Goal: Information Seeking & Learning: Learn about a topic

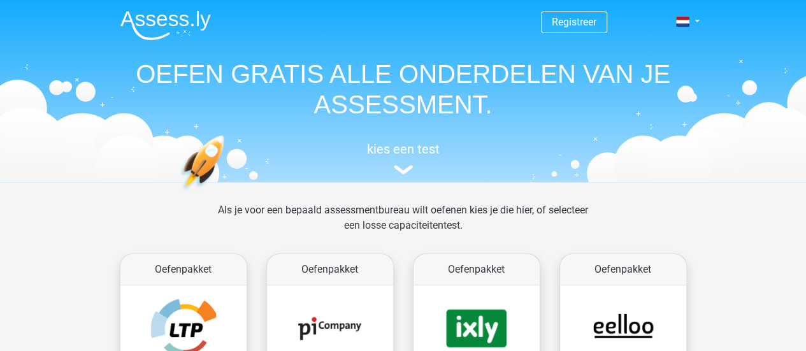
scroll to position [126, 0]
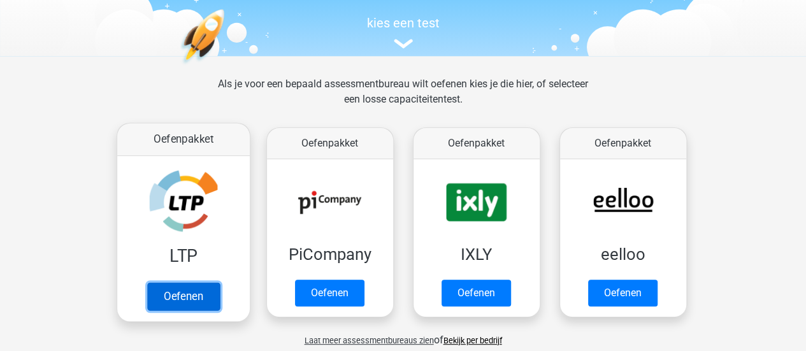
click at [182, 282] on link "Oefenen" at bounding box center [183, 296] width 73 height 28
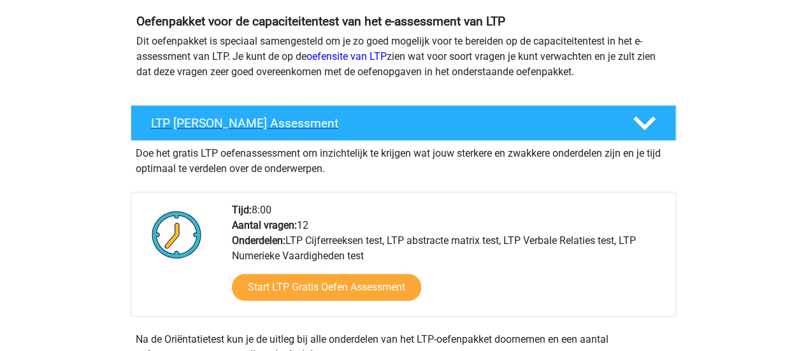
scroll to position [149, 0]
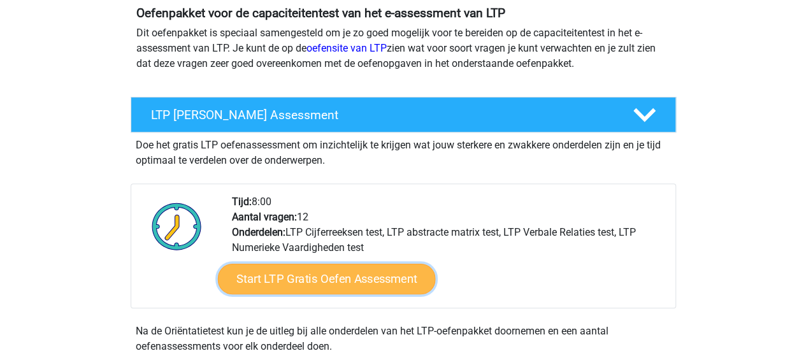
click at [401, 273] on link "Start LTP Gratis Oefen Assessment" at bounding box center [326, 279] width 218 height 31
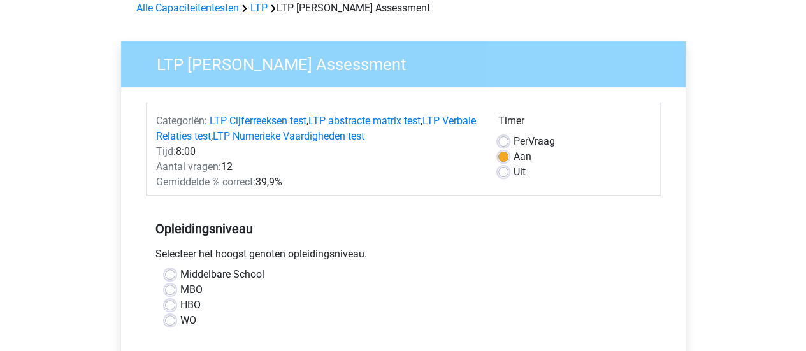
scroll to position [65, 0]
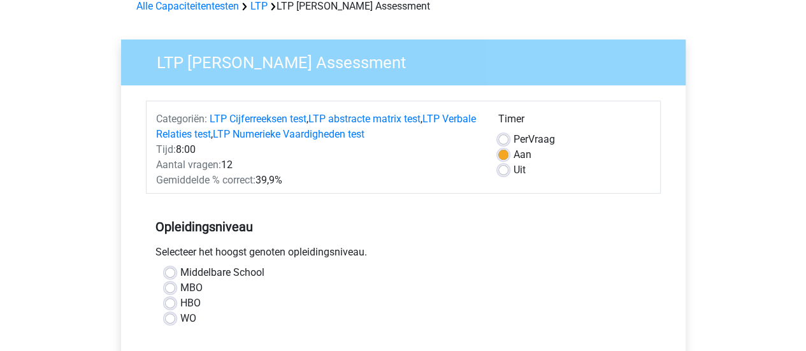
click at [513, 170] on label "Uit" at bounding box center [519, 169] width 12 height 15
click at [506, 170] on input "Uit" at bounding box center [503, 168] width 10 height 13
radio input "true"
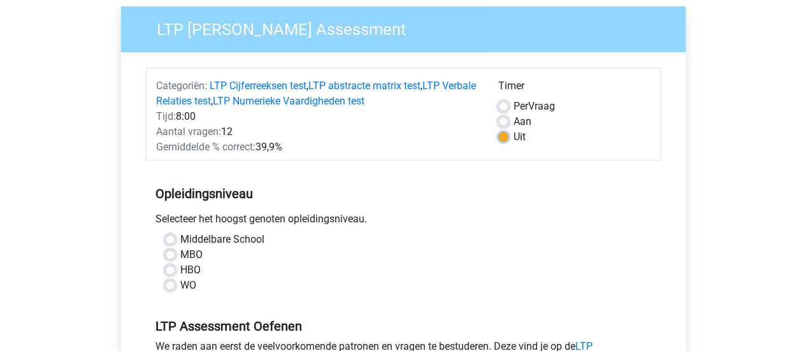
scroll to position [102, 0]
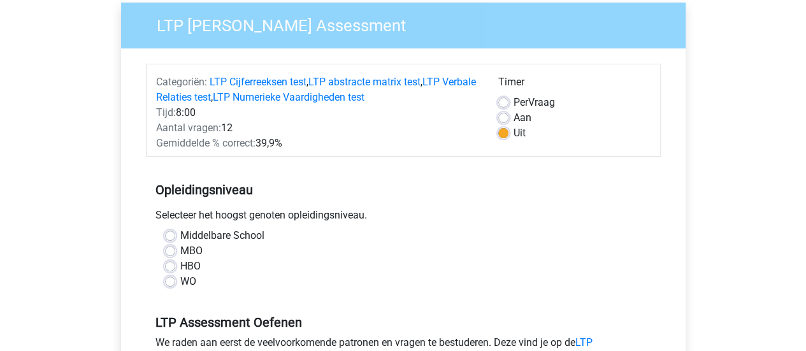
click at [180, 264] on label "HBO" at bounding box center [190, 266] width 20 height 15
click at [171, 264] on input "HBO" at bounding box center [170, 265] width 10 height 13
radio input "true"
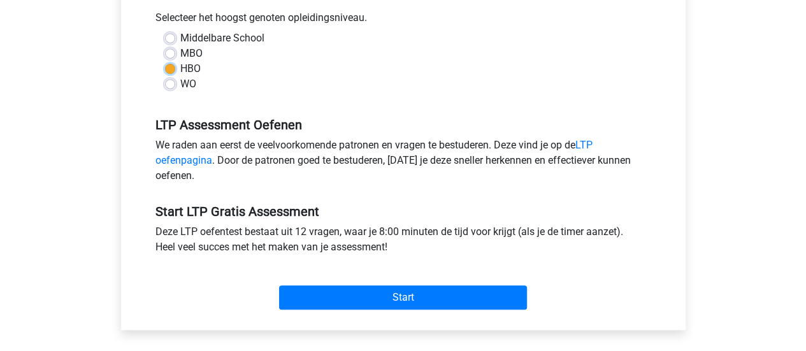
scroll to position [309, 0]
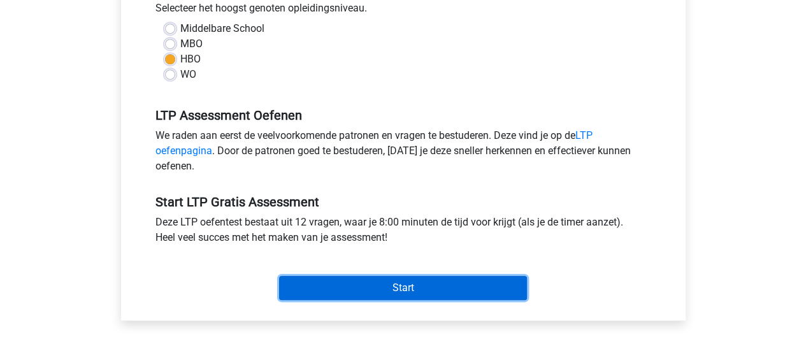
click at [432, 287] on input "Start" at bounding box center [403, 288] width 248 height 24
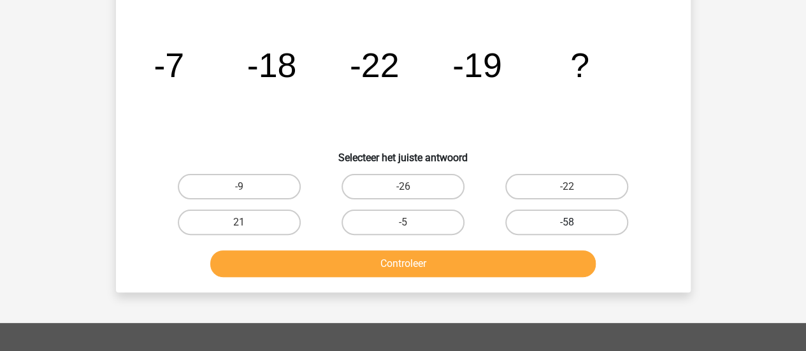
scroll to position [79, 0]
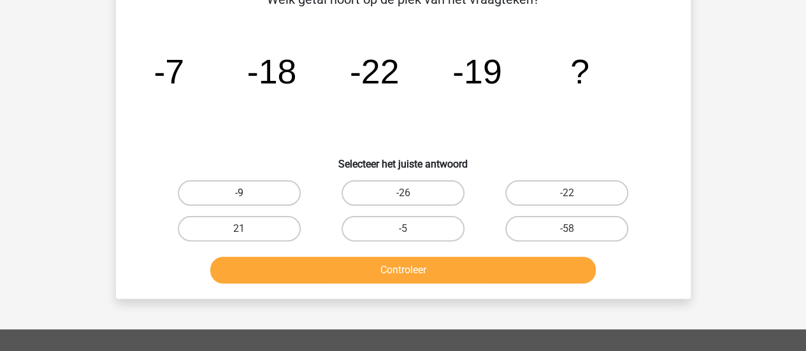
click at [290, 196] on label "-9" at bounding box center [239, 192] width 123 height 25
click at [247, 196] on input "-9" at bounding box center [243, 197] width 8 height 8
radio input "true"
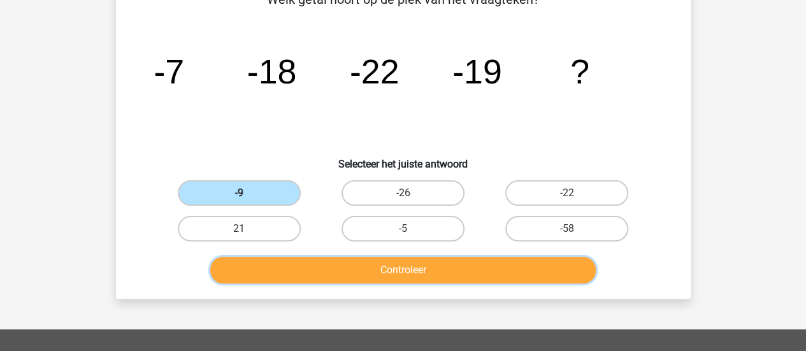
click at [330, 268] on button "Controleer" at bounding box center [402, 270] width 385 height 27
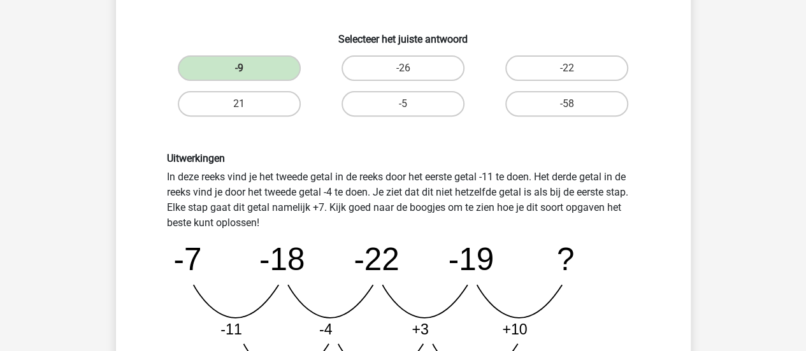
scroll to position [298, 0]
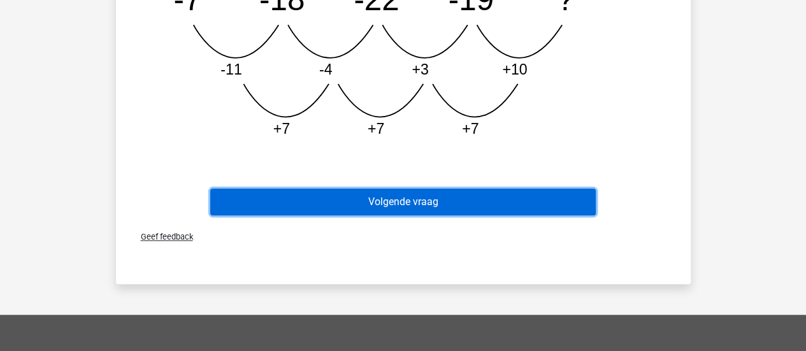
click at [465, 206] on button "Volgende vraag" at bounding box center [402, 202] width 385 height 27
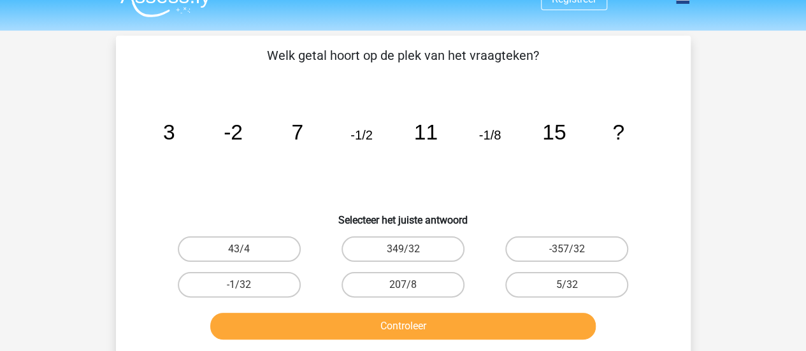
scroll to position [20, 0]
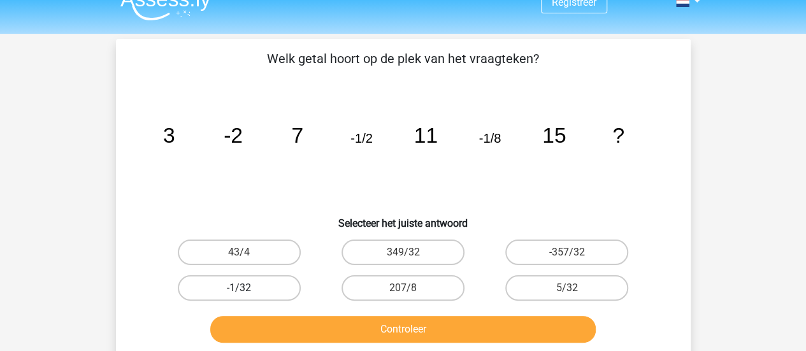
click at [291, 289] on label "-1/32" at bounding box center [239, 287] width 123 height 25
click at [247, 289] on input "-1/32" at bounding box center [243, 292] width 8 height 8
radio input "true"
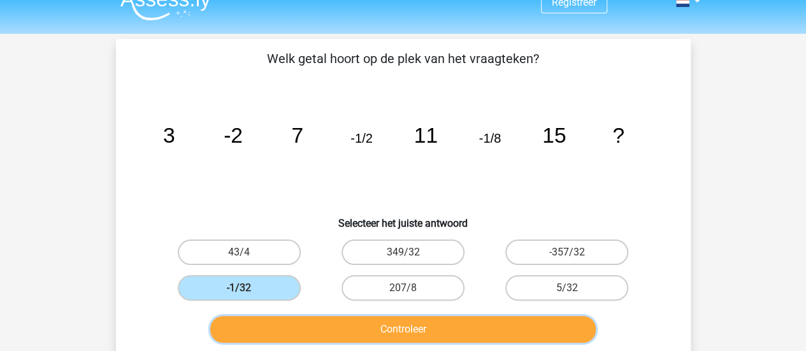
click at [355, 326] on button "Controleer" at bounding box center [402, 329] width 385 height 27
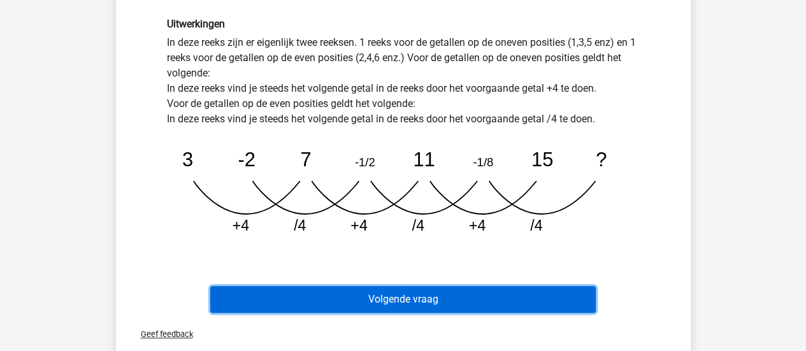
click at [447, 292] on button "Volgende vraag" at bounding box center [402, 299] width 385 height 27
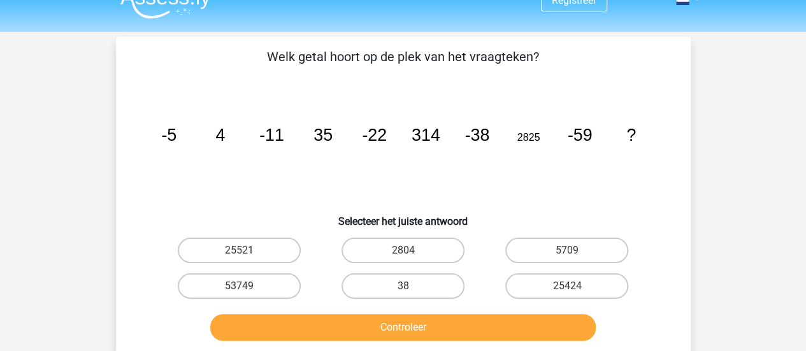
scroll to position [20, 0]
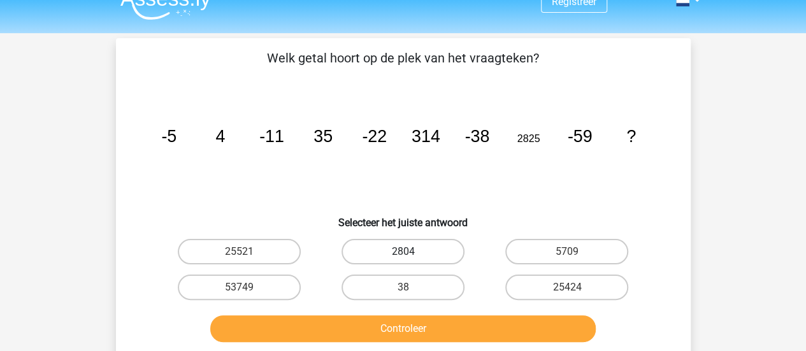
click at [442, 252] on label "2804" at bounding box center [402, 251] width 123 height 25
click at [411, 252] on input "2804" at bounding box center [407, 256] width 8 height 8
radio input "true"
click at [264, 282] on label "53749" at bounding box center [239, 287] width 123 height 25
click at [247, 287] on input "53749" at bounding box center [243, 291] width 8 height 8
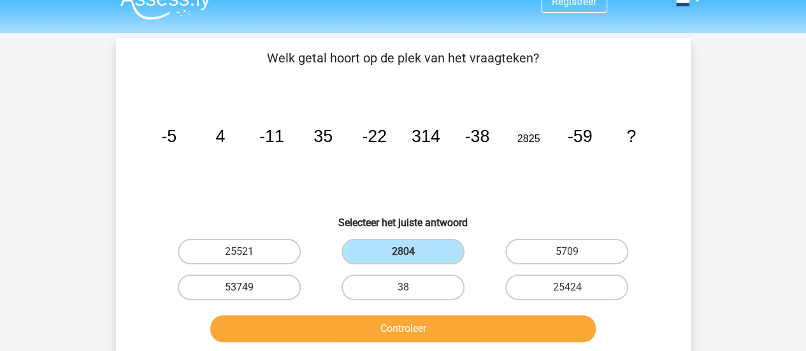
radio input "true"
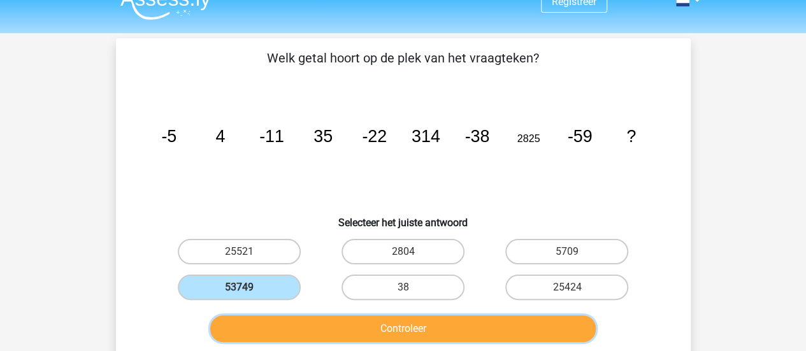
click at [297, 319] on button "Controleer" at bounding box center [402, 328] width 385 height 27
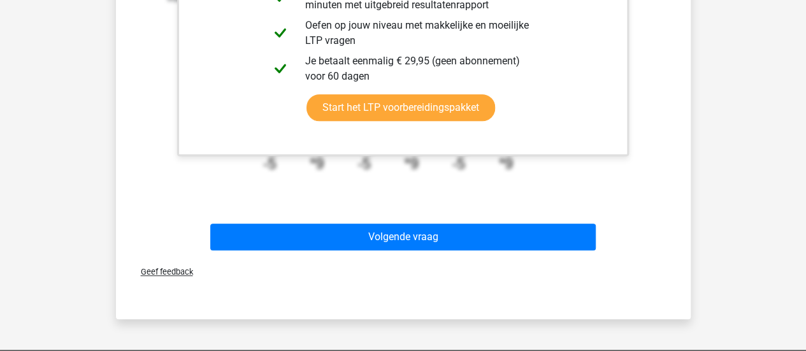
scroll to position [539, 0]
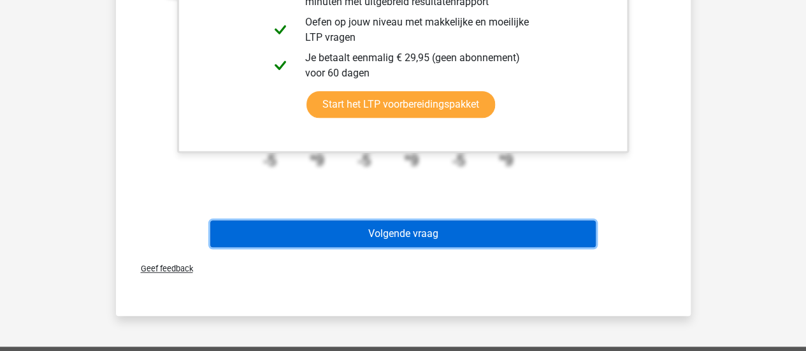
click at [501, 235] on button "Volgende vraag" at bounding box center [402, 233] width 385 height 27
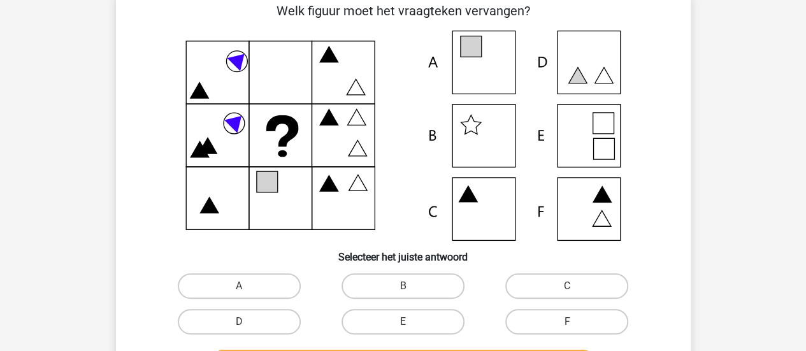
scroll to position [59, 0]
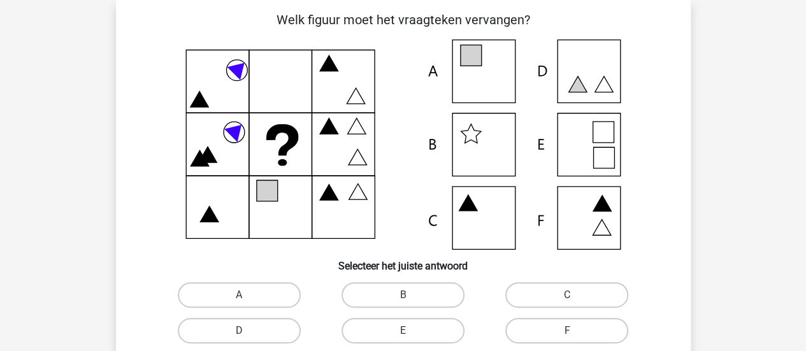
click at [592, 145] on icon at bounding box center [403, 144] width 513 height 210
click at [426, 341] on label "E" at bounding box center [402, 330] width 123 height 25
click at [411, 339] on input "E" at bounding box center [407, 335] width 8 height 8
radio input "true"
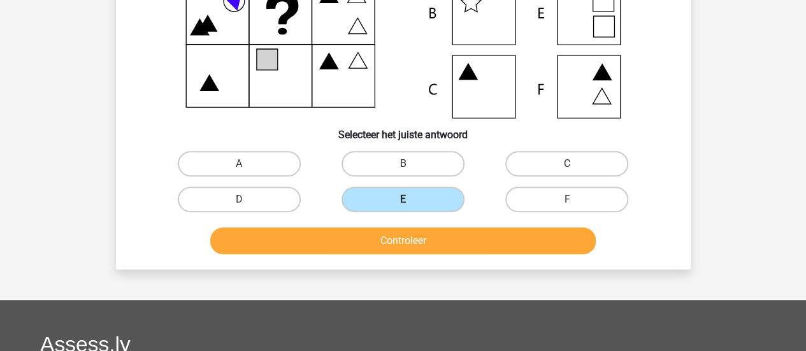
scroll to position [196, 0]
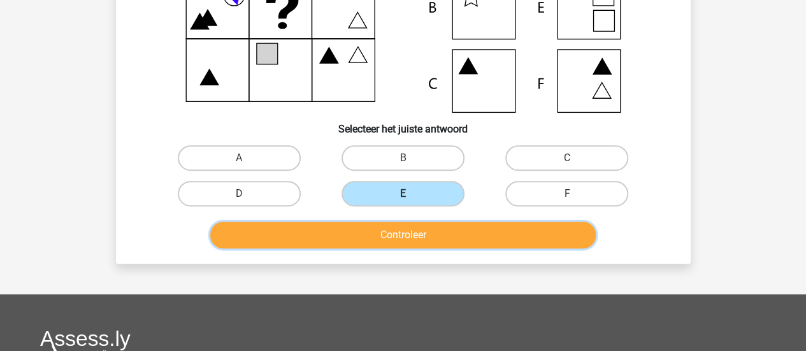
click at [420, 241] on button "Controleer" at bounding box center [402, 235] width 385 height 27
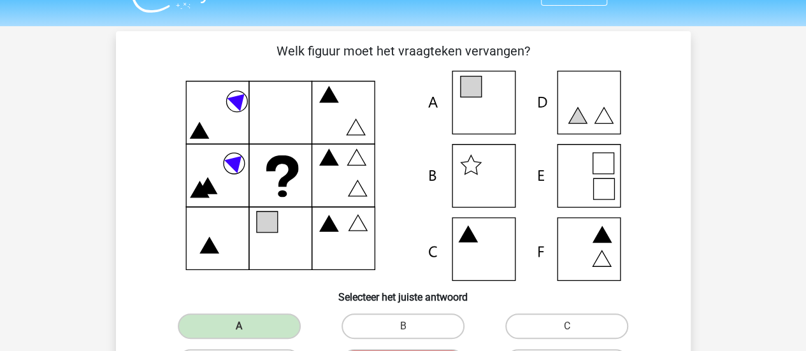
scroll to position [26, 0]
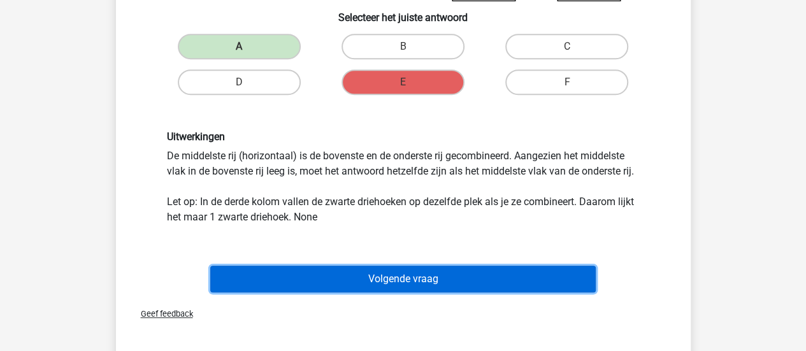
click at [413, 273] on button "Volgende vraag" at bounding box center [402, 279] width 385 height 27
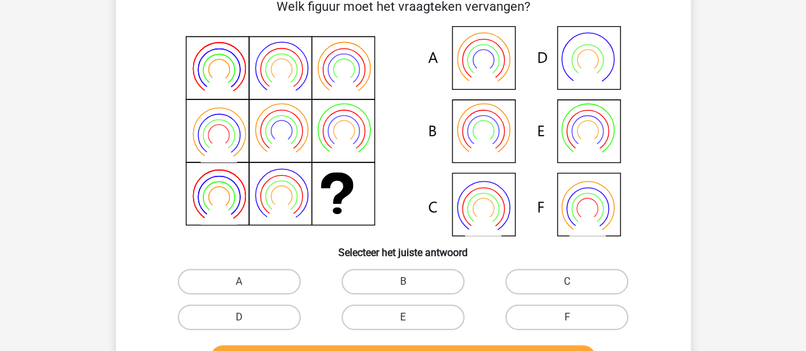
scroll to position [73, 0]
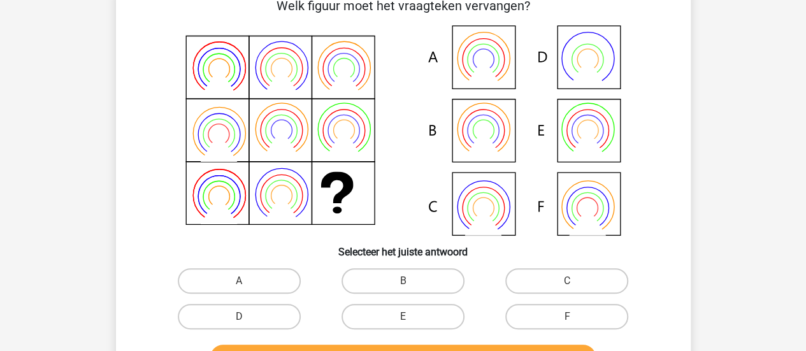
click at [515, 145] on icon at bounding box center [403, 130] width 513 height 210
click at [390, 276] on label "B" at bounding box center [402, 280] width 123 height 25
click at [403, 281] on input "B" at bounding box center [407, 285] width 8 height 8
radio input "true"
click at [390, 276] on label "B" at bounding box center [402, 280] width 123 height 25
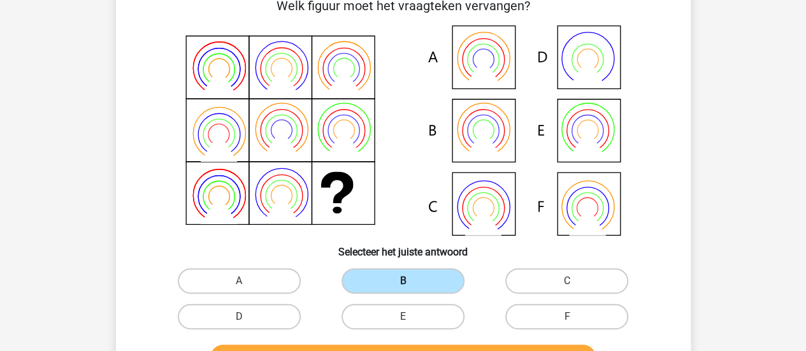
click at [403, 281] on input "B" at bounding box center [407, 285] width 8 height 8
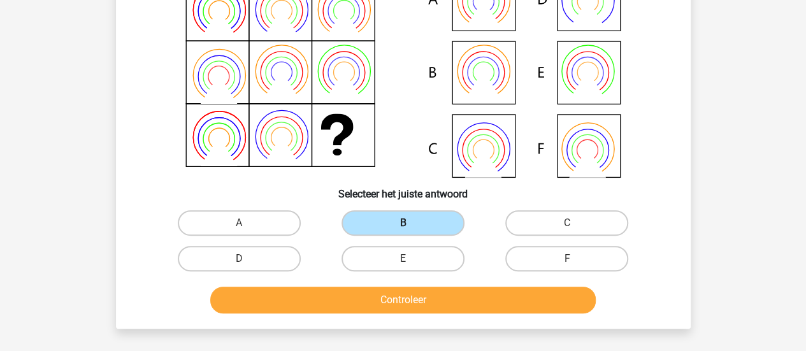
scroll to position [131, 0]
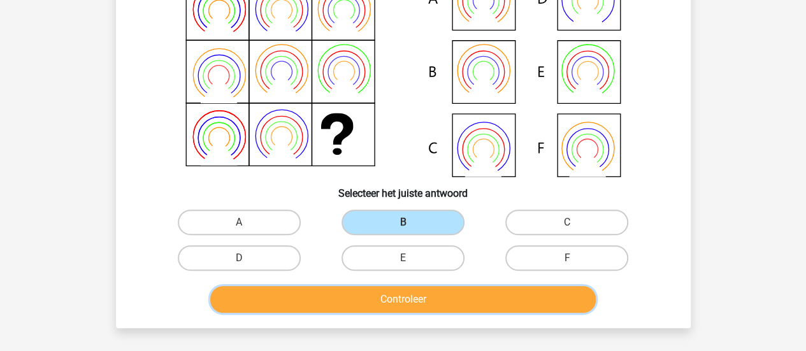
click at [381, 299] on button "Controleer" at bounding box center [402, 299] width 385 height 27
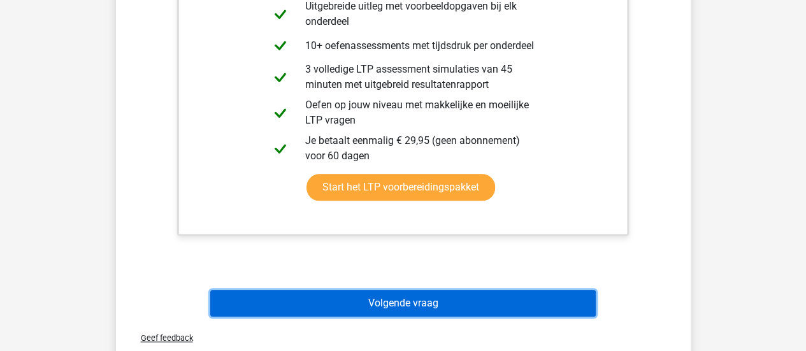
click at [404, 297] on button "Volgende vraag" at bounding box center [402, 303] width 385 height 27
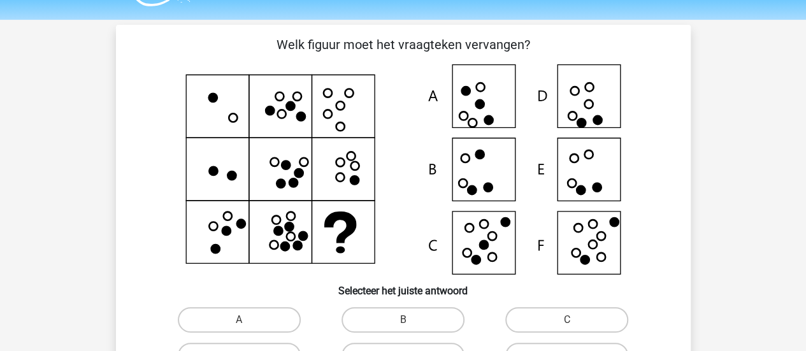
scroll to position [0, 0]
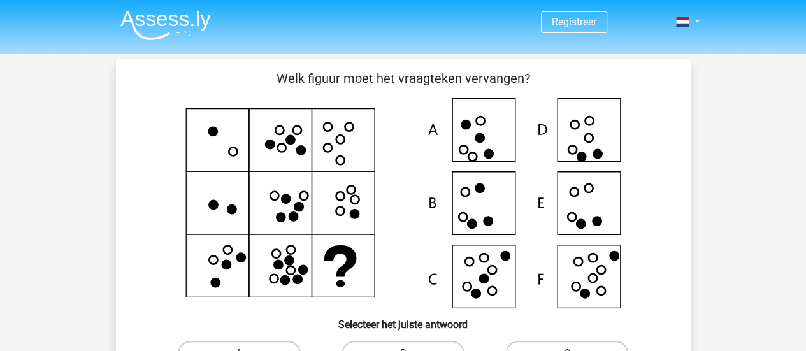
click at [276, 299] on icon at bounding box center [403, 203] width 513 height 210
click at [599, 204] on icon at bounding box center [403, 203] width 513 height 210
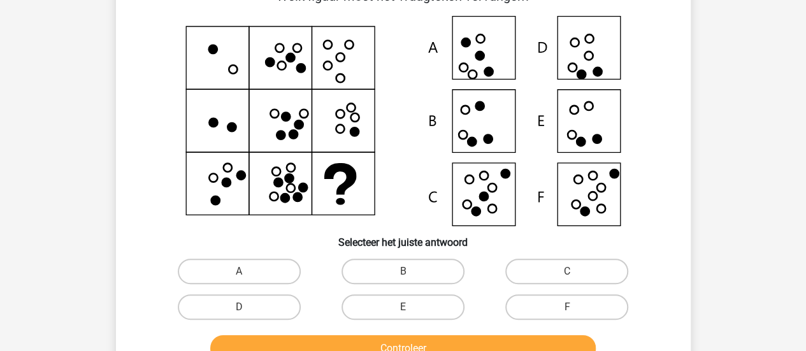
scroll to position [83, 0]
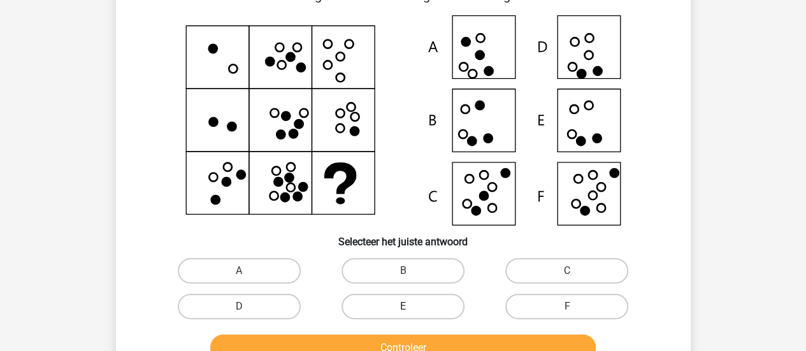
click at [447, 308] on label "E" at bounding box center [402, 306] width 123 height 25
click at [411, 308] on input "E" at bounding box center [407, 310] width 8 height 8
radio input "true"
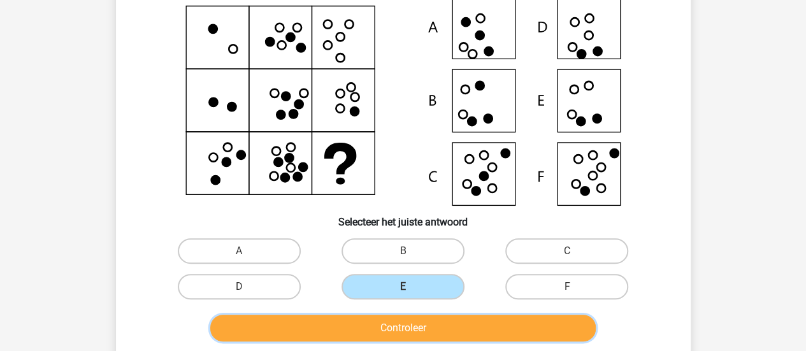
click at [448, 334] on button "Controleer" at bounding box center [402, 328] width 385 height 27
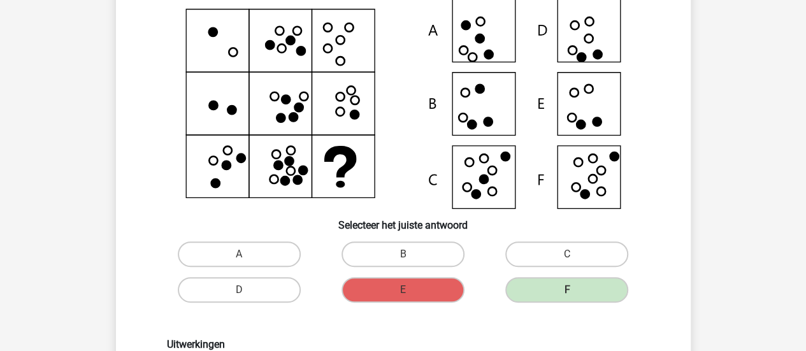
scroll to position [92, 0]
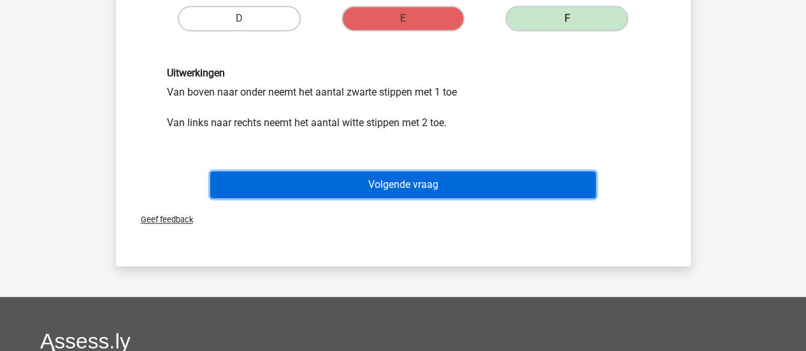
click at [391, 183] on button "Volgende vraag" at bounding box center [402, 184] width 385 height 27
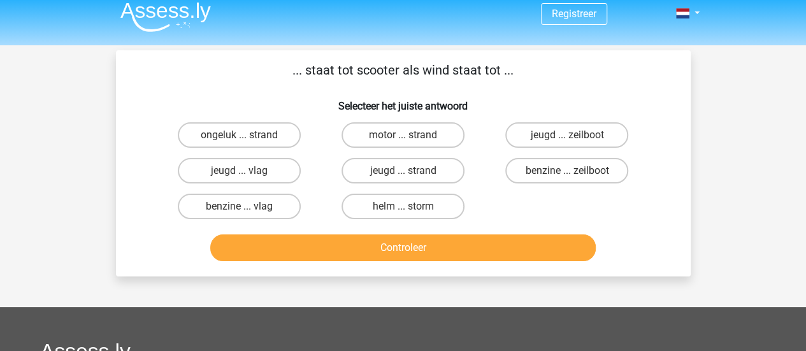
scroll to position [0, 0]
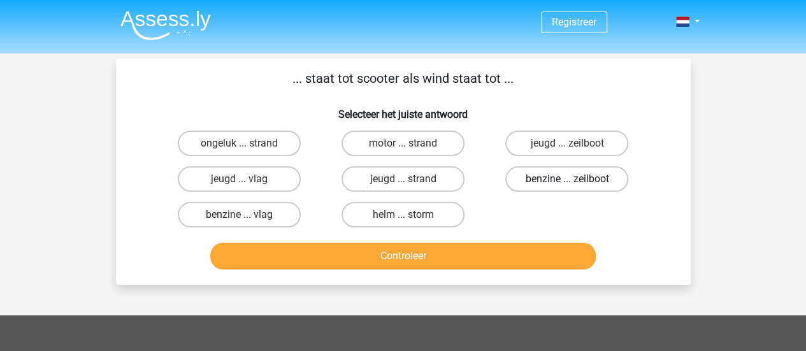
click at [533, 182] on label "benzine ... zeilboot" at bounding box center [566, 178] width 123 height 25
click at [567, 182] on input "benzine ... zeilboot" at bounding box center [571, 183] width 8 height 8
radio input "true"
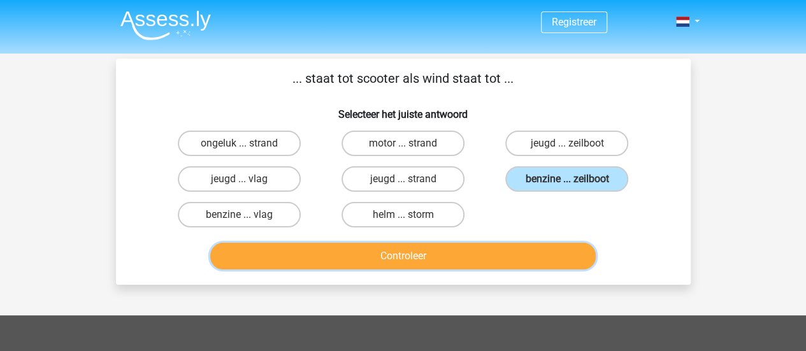
click at [515, 248] on button "Controleer" at bounding box center [402, 256] width 385 height 27
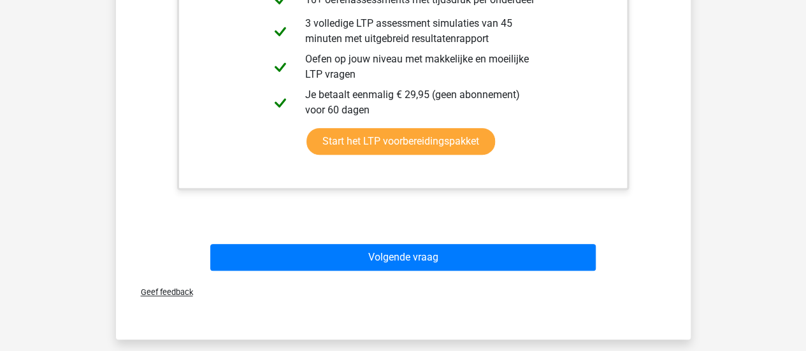
scroll to position [410, 0]
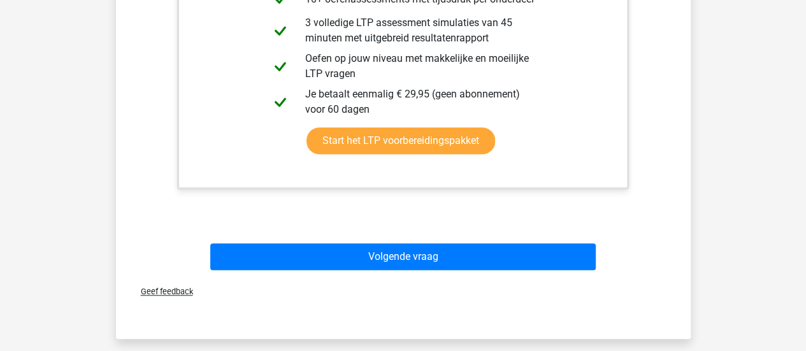
click at [498, 276] on div "Geef feedback" at bounding box center [403, 291] width 564 height 32
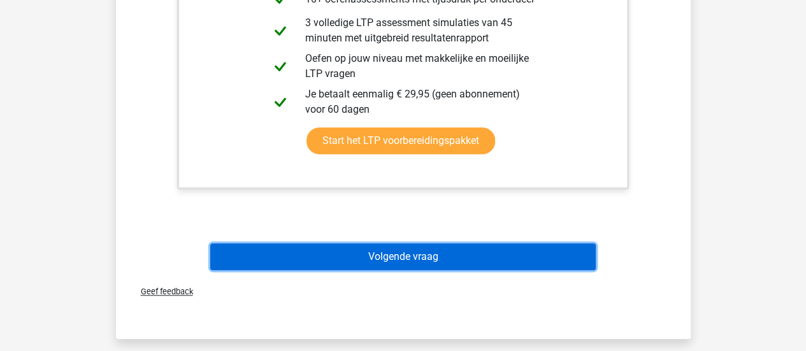
click at [493, 248] on button "Volgende vraag" at bounding box center [402, 256] width 385 height 27
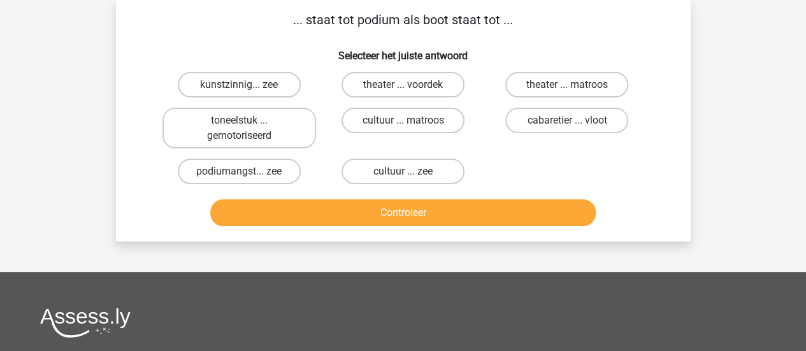
scroll to position [0, 0]
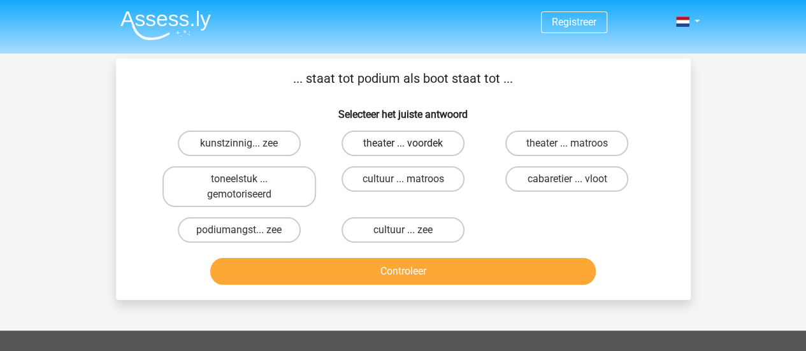
click at [428, 148] on label "theater ... voordek" at bounding box center [402, 143] width 123 height 25
click at [411, 148] on input "theater ... voordek" at bounding box center [407, 147] width 8 height 8
radio input "true"
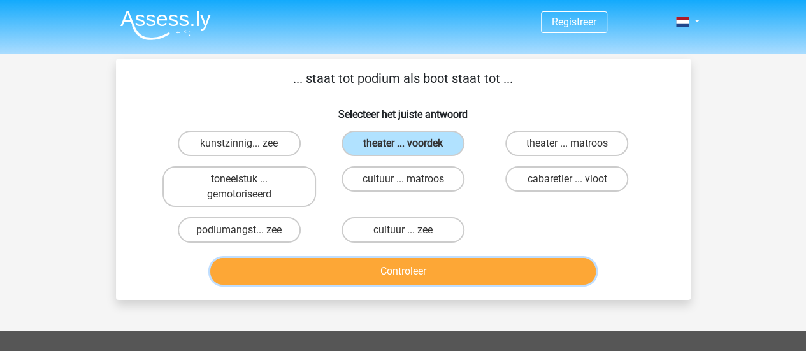
click at [462, 269] on button "Controleer" at bounding box center [402, 271] width 385 height 27
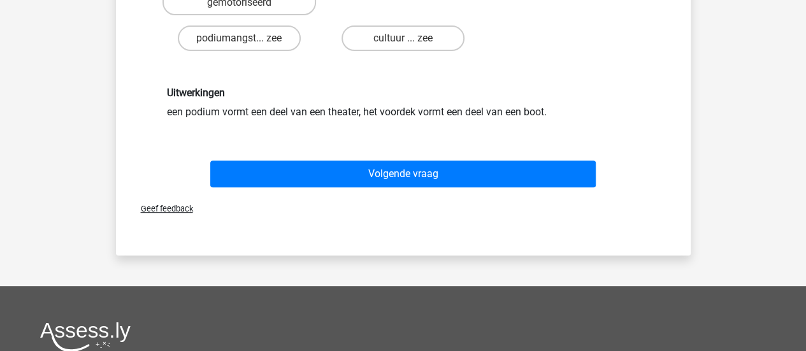
scroll to position [233, 0]
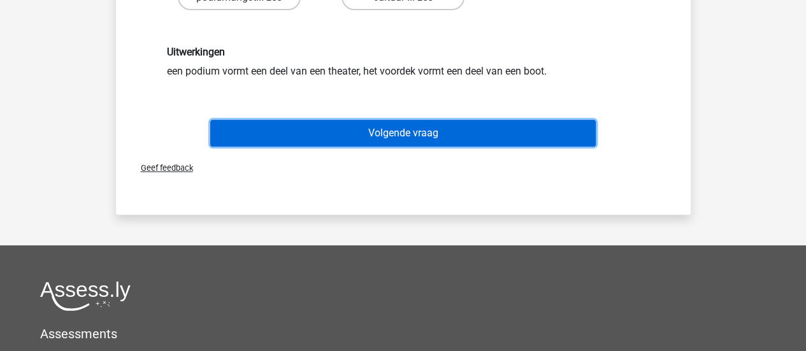
click at [414, 136] on button "Volgende vraag" at bounding box center [402, 133] width 385 height 27
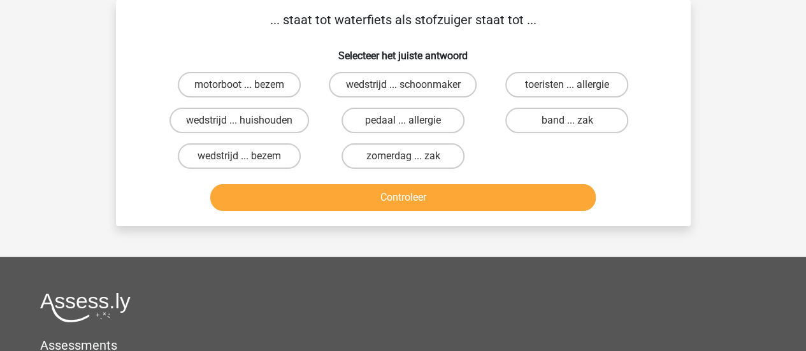
scroll to position [5, 0]
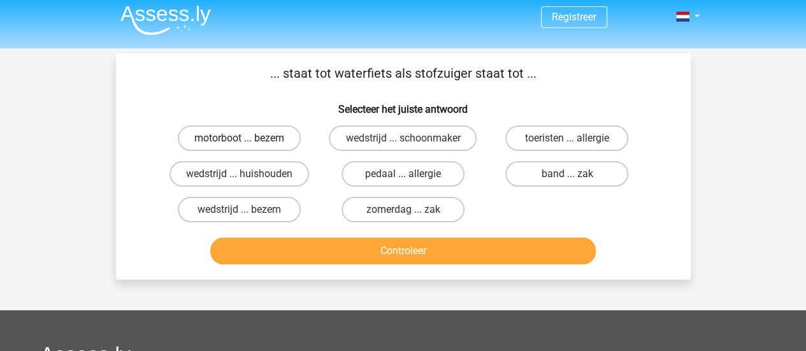
click at [233, 128] on label "motorboot ... bezem" at bounding box center [239, 137] width 123 height 25
click at [239, 138] on input "motorboot ... bezem" at bounding box center [243, 142] width 8 height 8
radio input "true"
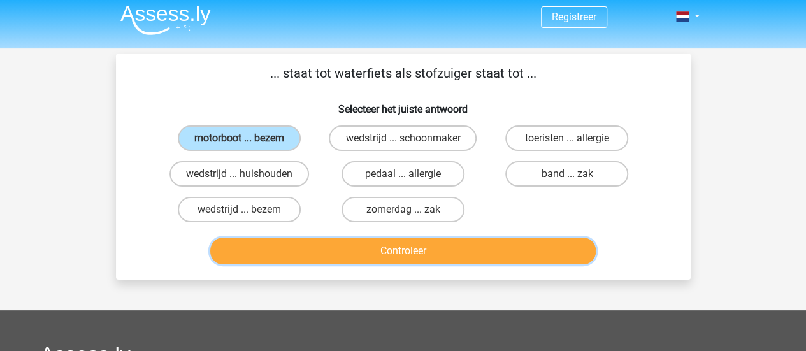
click at [394, 250] on button "Controleer" at bounding box center [402, 251] width 385 height 27
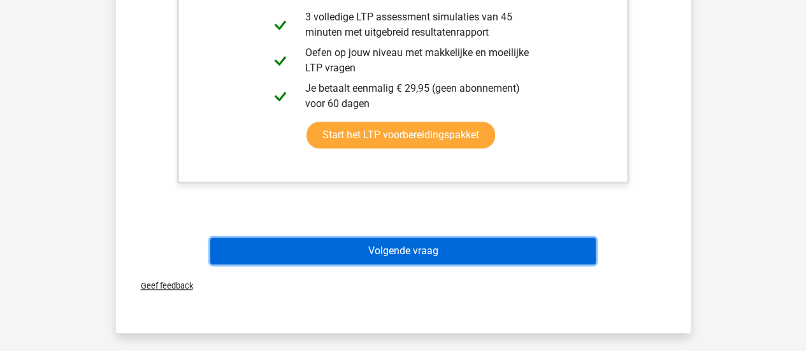
click at [400, 255] on button "Volgende vraag" at bounding box center [402, 251] width 385 height 27
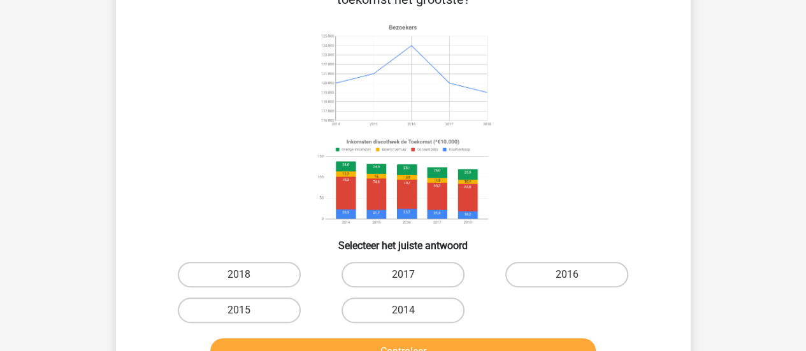
scroll to position [101, 0]
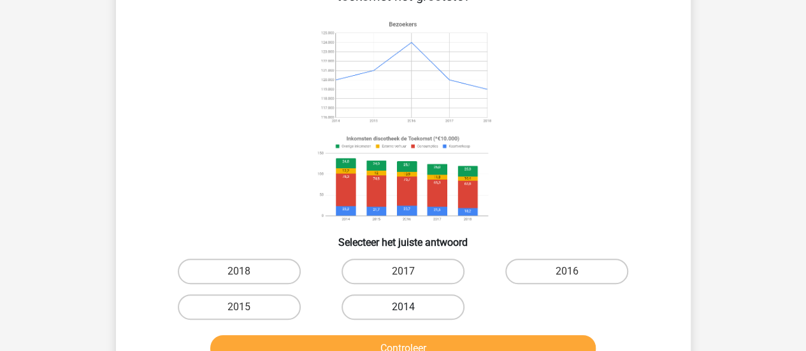
click at [417, 303] on label "2014" at bounding box center [402, 306] width 123 height 25
click at [411, 307] on input "2014" at bounding box center [407, 311] width 8 height 8
radio input "true"
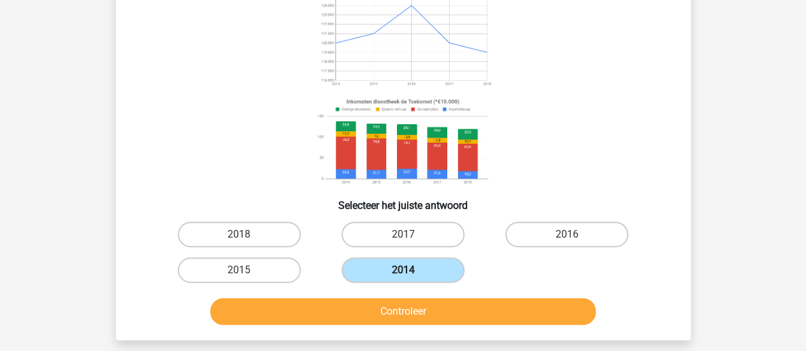
scroll to position [142, 0]
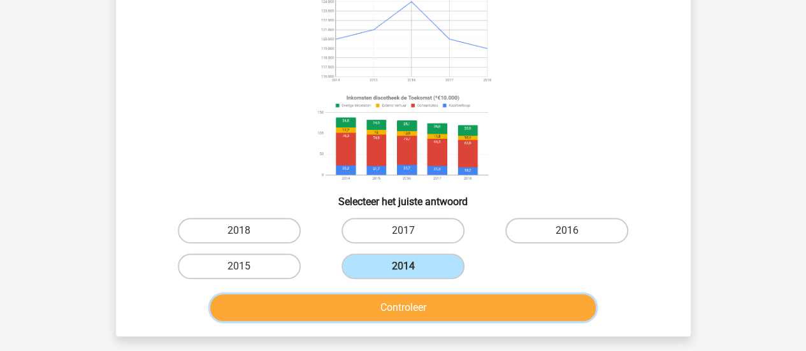
click at [434, 296] on button "Controleer" at bounding box center [402, 307] width 385 height 27
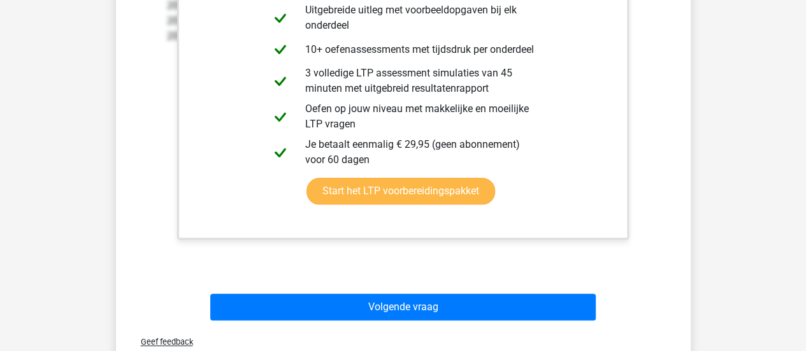
scroll to position [557, 0]
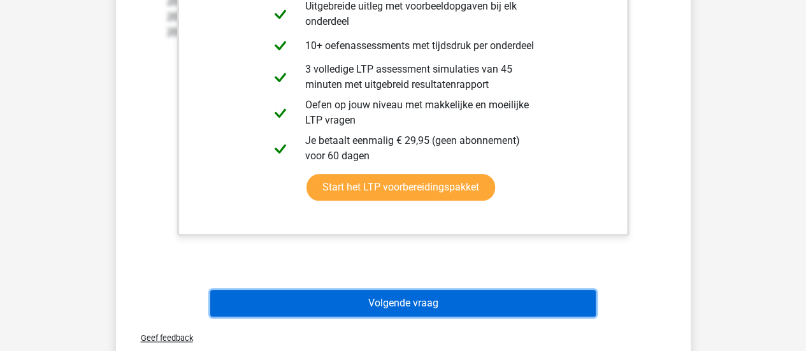
click at [459, 294] on button "Volgende vraag" at bounding box center [402, 303] width 385 height 27
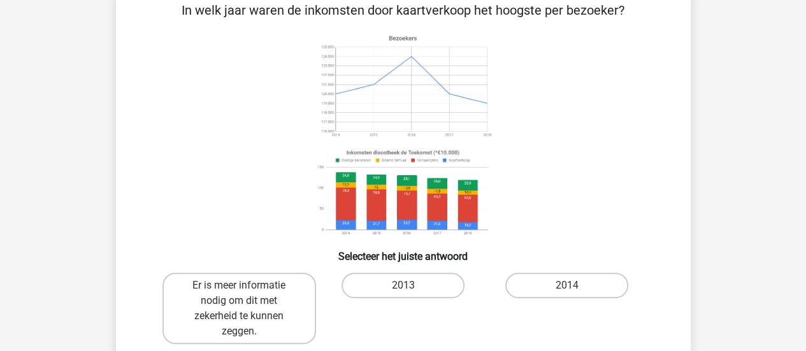
scroll to position [68, 0]
click at [409, 189] on image at bounding box center [402, 194] width 180 height 94
click at [230, 292] on label "Er is meer informatie nodig om dit met zekerheid te kunnen zeggen." at bounding box center [239, 308] width 154 height 71
click at [239, 292] on input "Er is meer informatie nodig om dit met zekerheid te kunnen zeggen." at bounding box center [243, 290] width 8 height 8
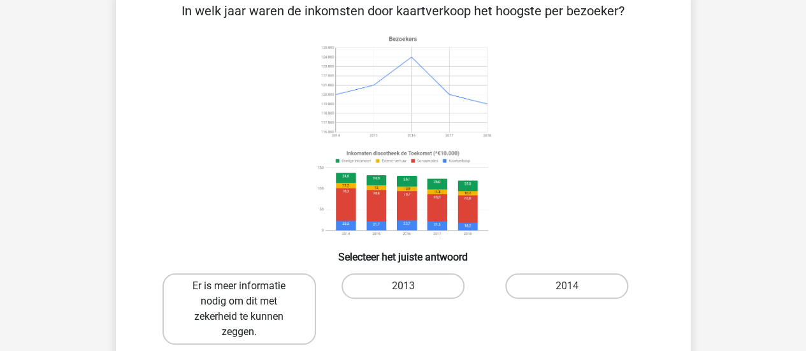
radio input "true"
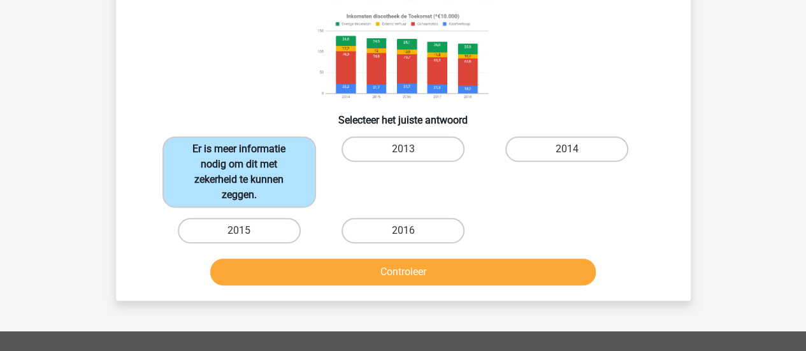
scroll to position [205, 0]
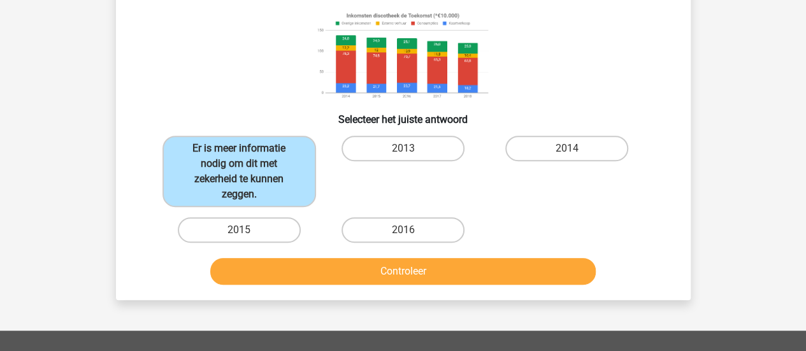
click at [468, 182] on div "2013" at bounding box center [403, 171] width 154 height 71
click at [543, 142] on label "2014" at bounding box center [566, 148] width 123 height 25
click at [567, 148] on input "2014" at bounding box center [571, 152] width 8 height 8
radio input "true"
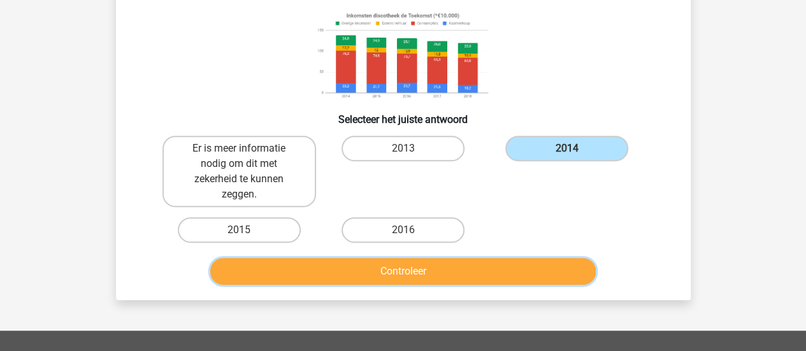
click at [439, 275] on button "Controleer" at bounding box center [402, 271] width 385 height 27
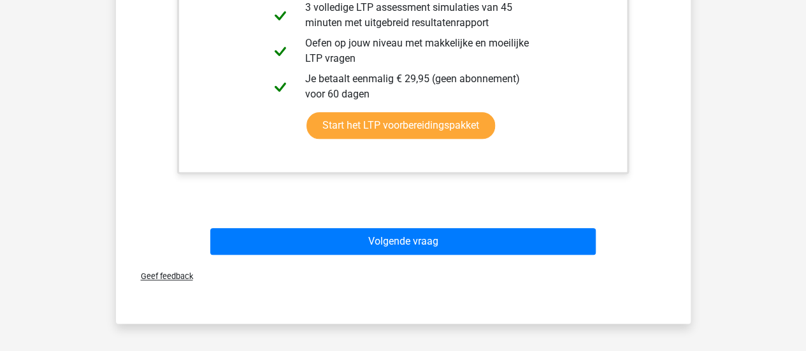
scroll to position [652, 0]
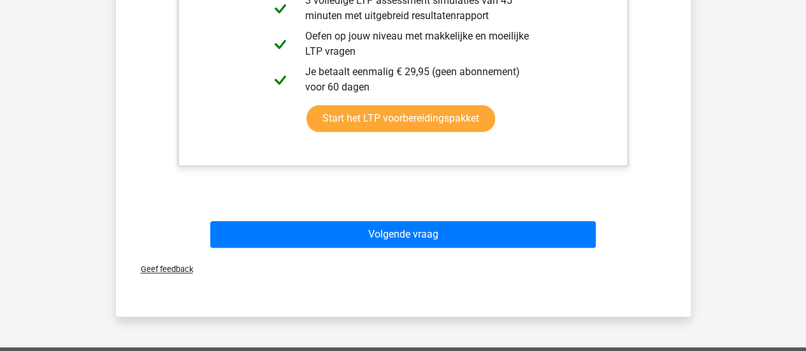
click at [426, 248] on div "Volgende vraag" at bounding box center [403, 237] width 492 height 32
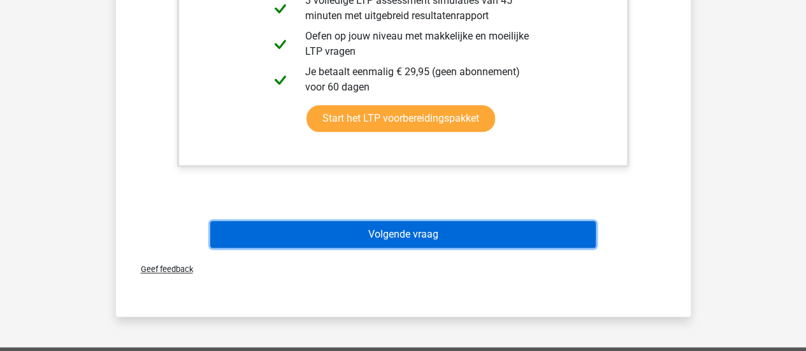
click at [427, 234] on button "Volgende vraag" at bounding box center [402, 234] width 385 height 27
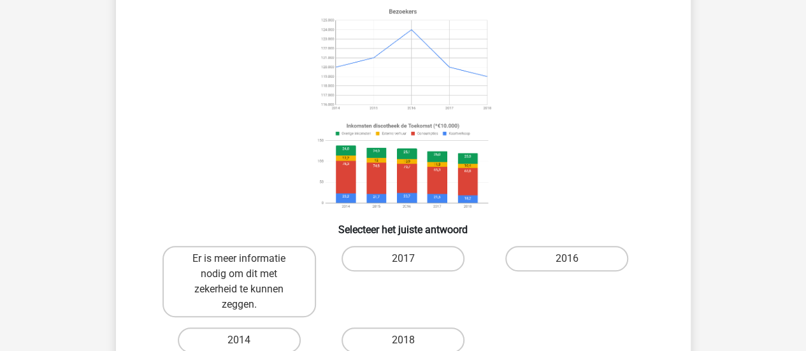
scroll to position [106, 0]
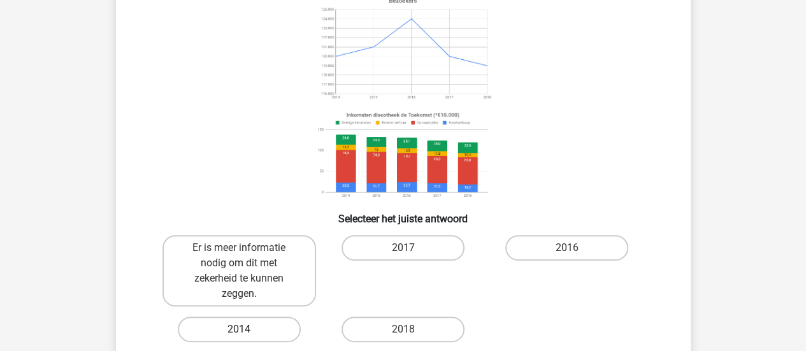
click at [251, 337] on label "2014" at bounding box center [239, 329] width 123 height 25
click at [247, 337] on input "2014" at bounding box center [243, 333] width 8 height 8
radio input "true"
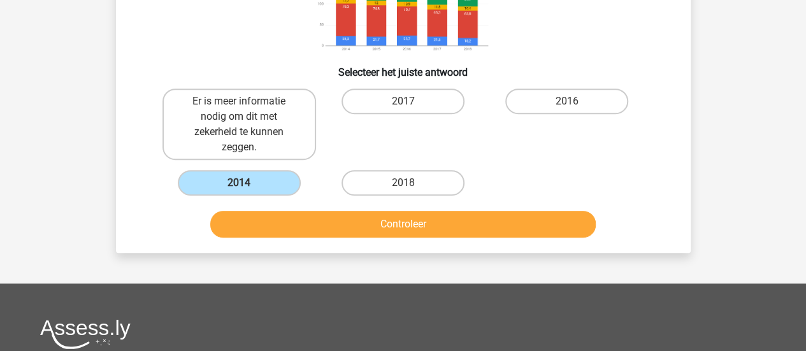
scroll to position [254, 0]
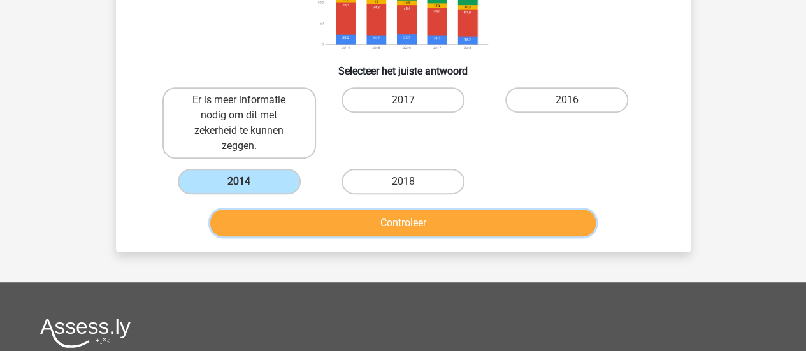
click at [406, 227] on button "Controleer" at bounding box center [402, 223] width 385 height 27
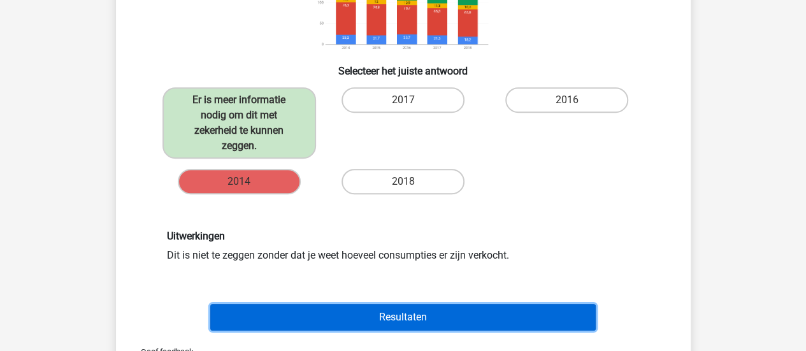
click at [366, 313] on button "Resultaten" at bounding box center [402, 317] width 385 height 27
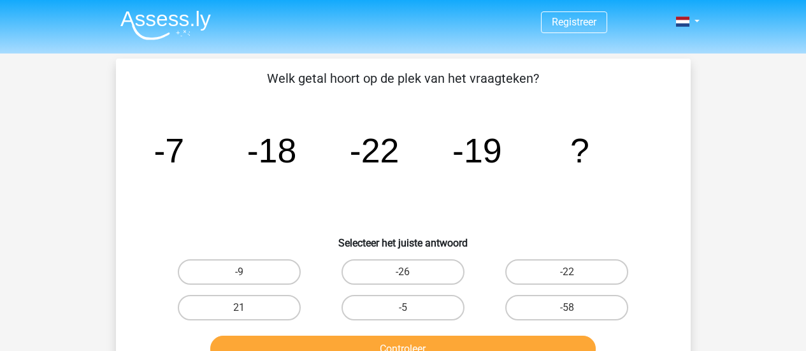
scroll to position [254, 0]
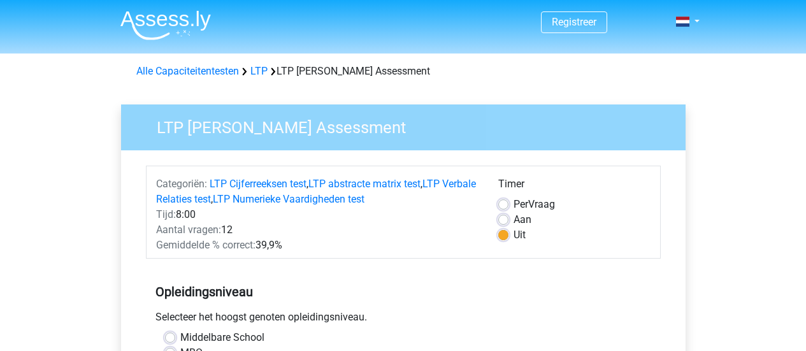
scroll to position [309, 0]
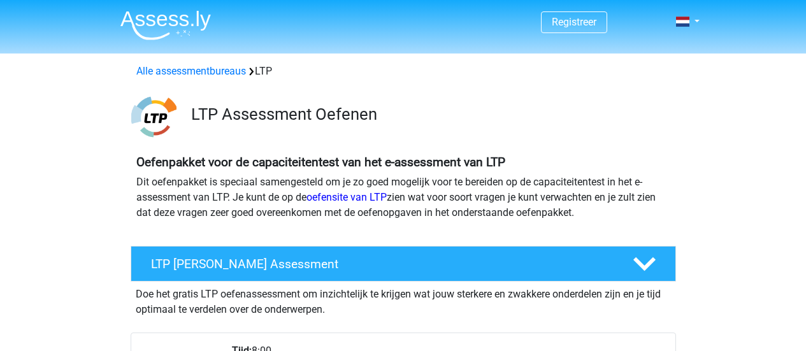
scroll to position [149, 0]
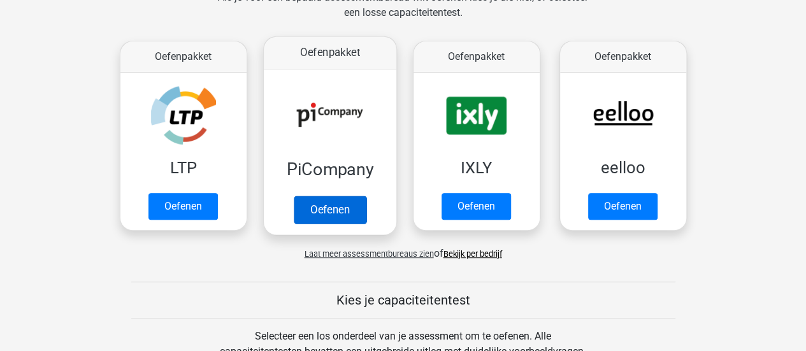
scroll to position [216, 0]
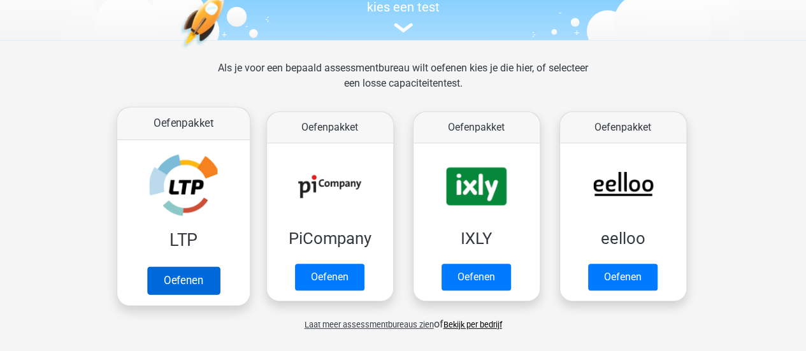
scroll to position [143, 0]
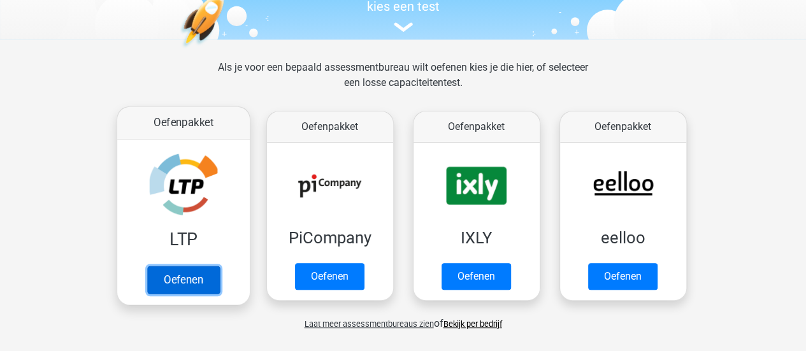
click at [203, 278] on link "Oefenen" at bounding box center [183, 280] width 73 height 28
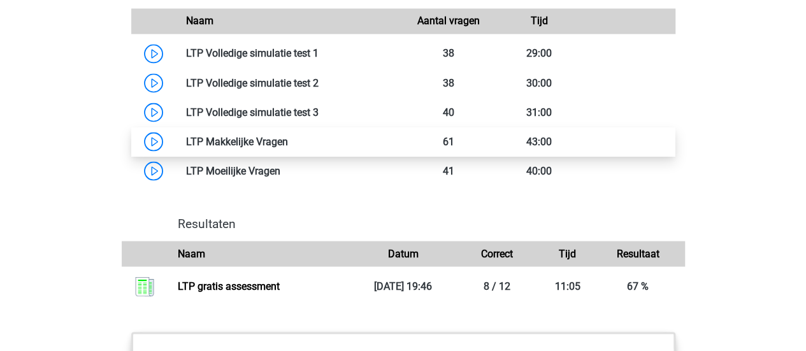
scroll to position [1105, 0]
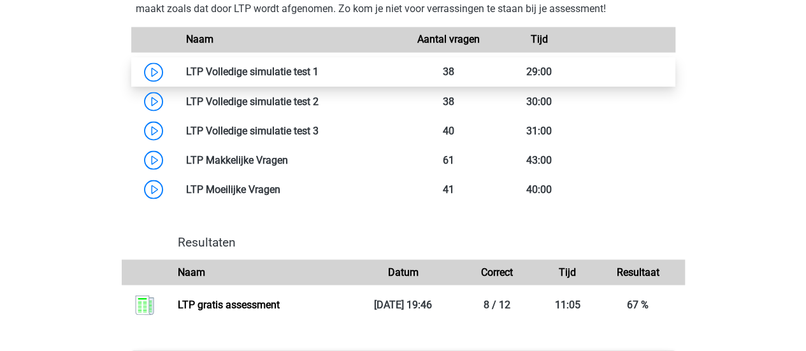
click at [318, 77] on link at bounding box center [318, 72] width 0 height 12
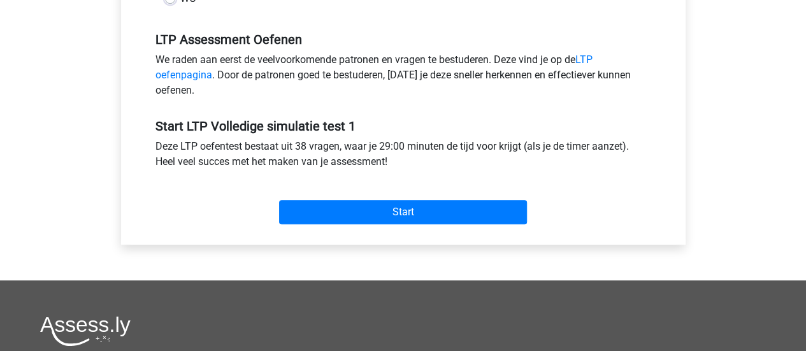
scroll to position [387, 0]
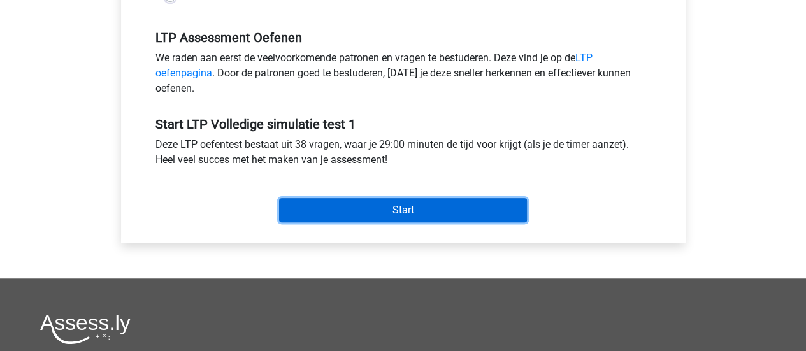
click at [411, 208] on input "Start" at bounding box center [403, 210] width 248 height 24
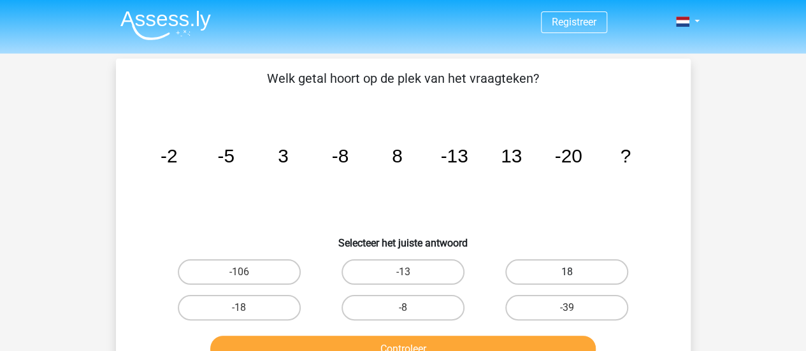
click at [546, 274] on label "18" at bounding box center [566, 271] width 123 height 25
click at [567, 274] on input "18" at bounding box center [571, 276] width 8 height 8
radio input "true"
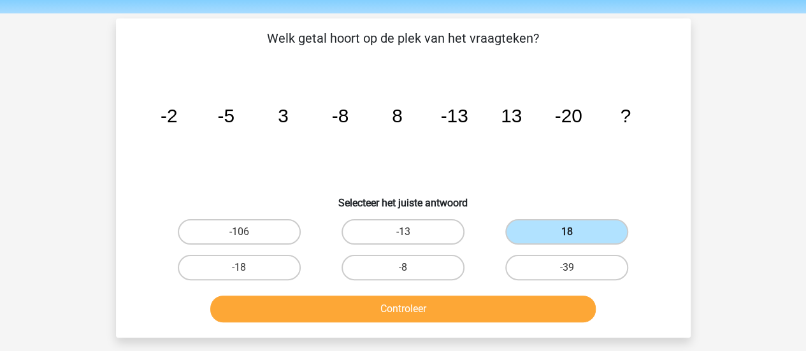
scroll to position [41, 0]
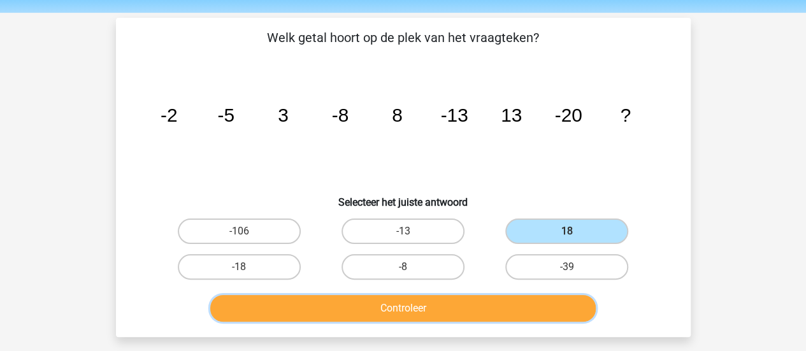
click at [498, 308] on button "Controleer" at bounding box center [402, 308] width 385 height 27
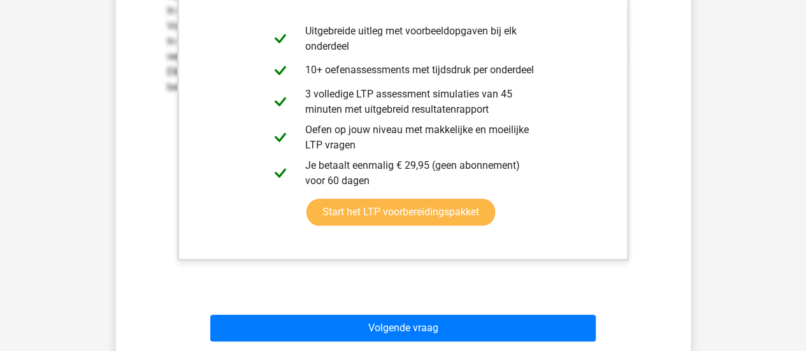
scroll to position [446, 0]
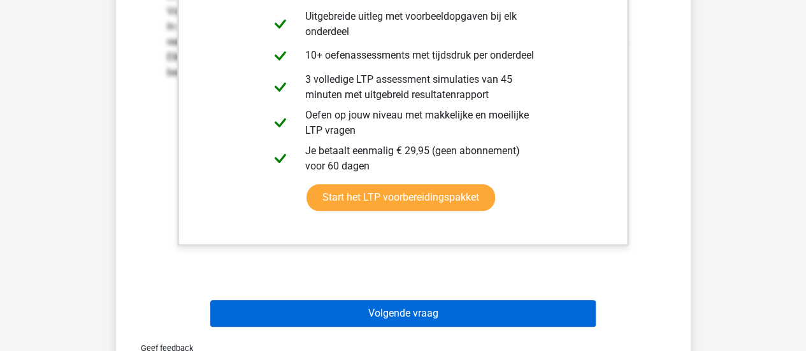
drag, startPoint x: 457, startPoint y: 292, endPoint x: 454, endPoint y: 311, distance: 19.4
click at [454, 311] on div "Volgende vraag" at bounding box center [403, 311] width 534 height 42
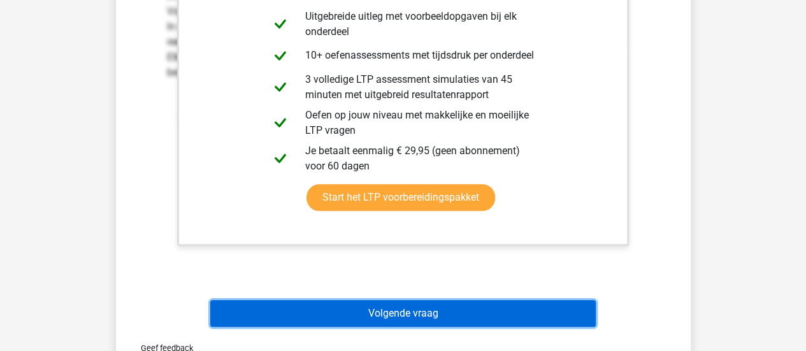
click at [454, 311] on button "Volgende vraag" at bounding box center [402, 313] width 385 height 27
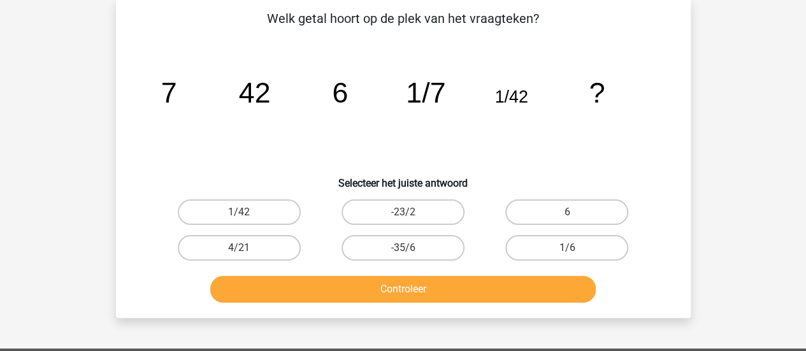
scroll to position [59, 0]
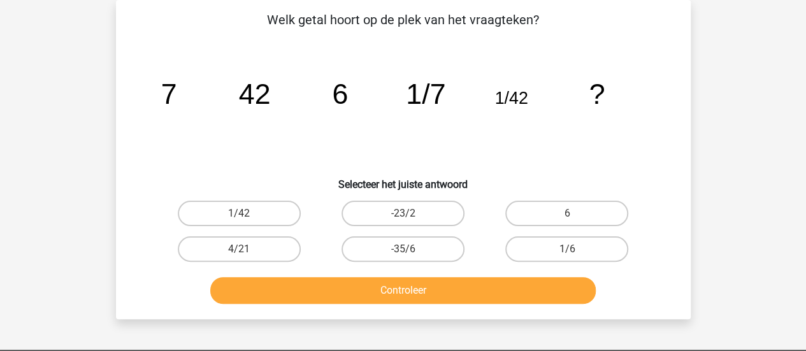
click at [573, 252] on input "1/6" at bounding box center [571, 253] width 8 height 8
radio input "true"
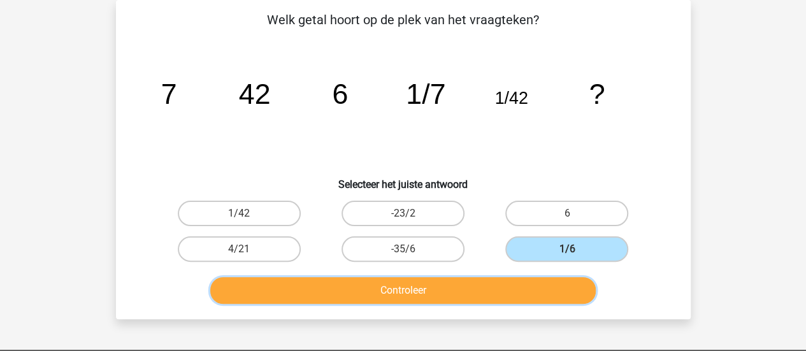
click at [494, 287] on button "Controleer" at bounding box center [402, 290] width 385 height 27
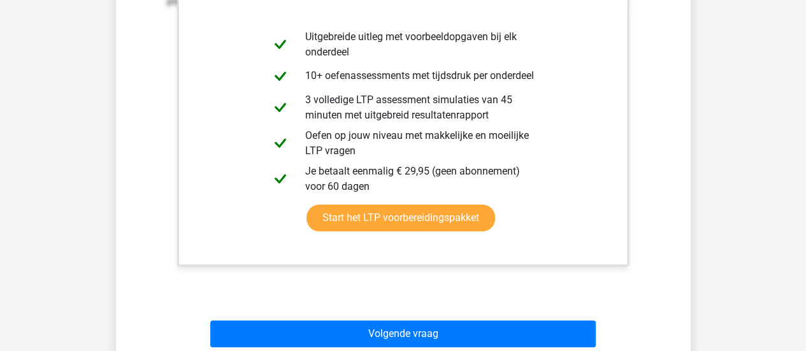
scroll to position [429, 0]
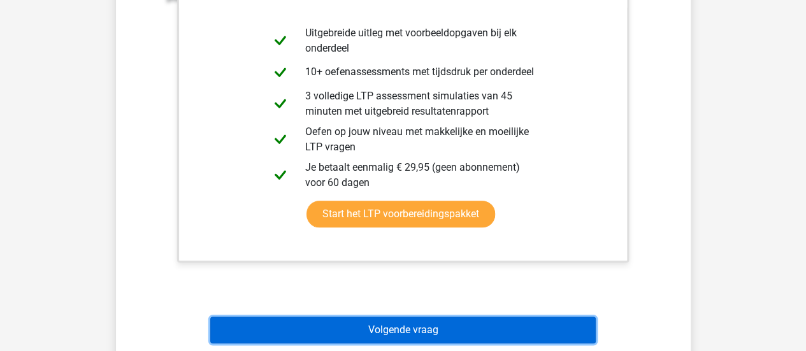
click at [469, 333] on button "Volgende vraag" at bounding box center [402, 330] width 385 height 27
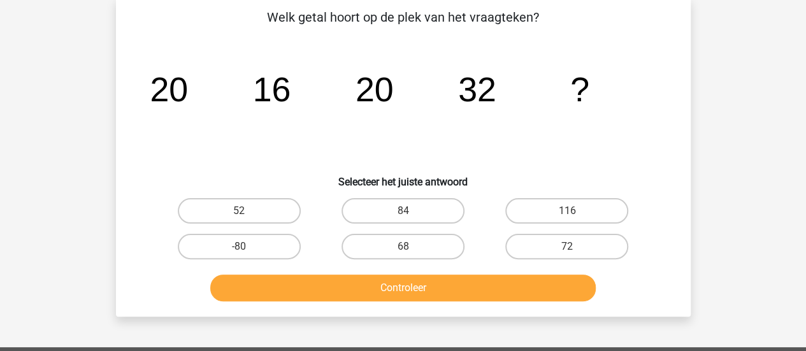
scroll to position [59, 0]
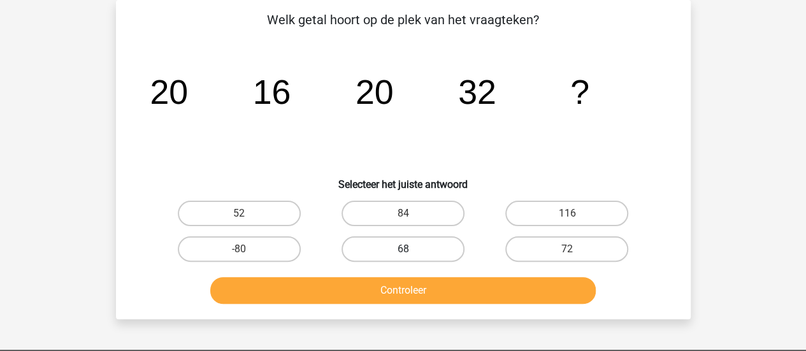
click at [394, 255] on label "68" at bounding box center [402, 248] width 123 height 25
click at [403, 255] on input "68" at bounding box center [407, 253] width 8 height 8
radio input "true"
click at [329, 298] on button "Controleer" at bounding box center [402, 290] width 385 height 27
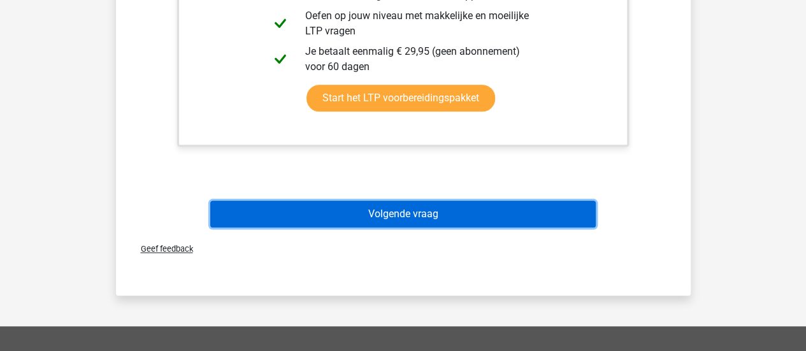
click at [259, 217] on button "Volgende vraag" at bounding box center [402, 214] width 385 height 27
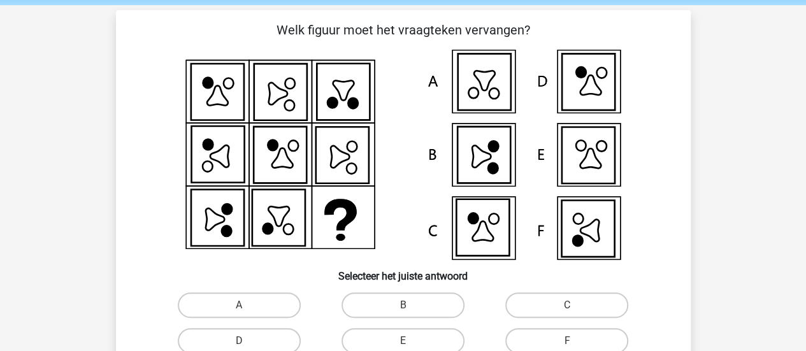
scroll to position [48, 0]
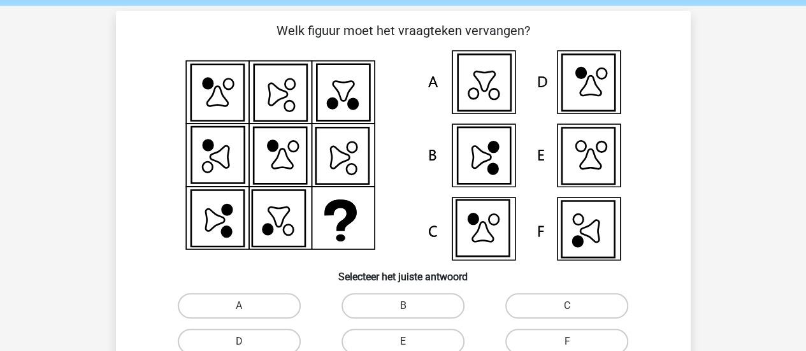
click at [571, 240] on icon at bounding box center [587, 229] width 53 height 57
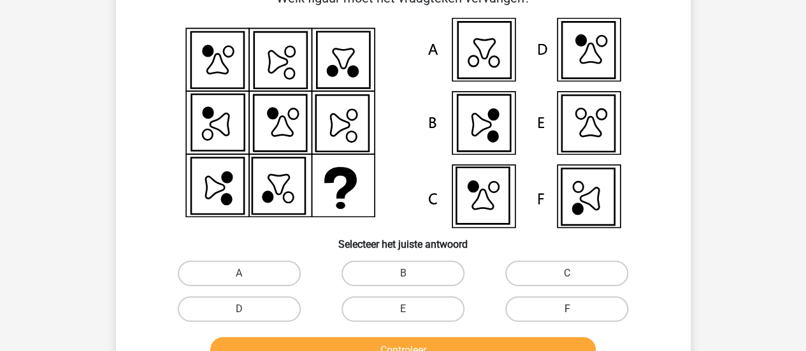
click at [535, 315] on label "F" at bounding box center [566, 308] width 123 height 25
click at [567, 315] on input "F" at bounding box center [571, 313] width 8 height 8
radio input "true"
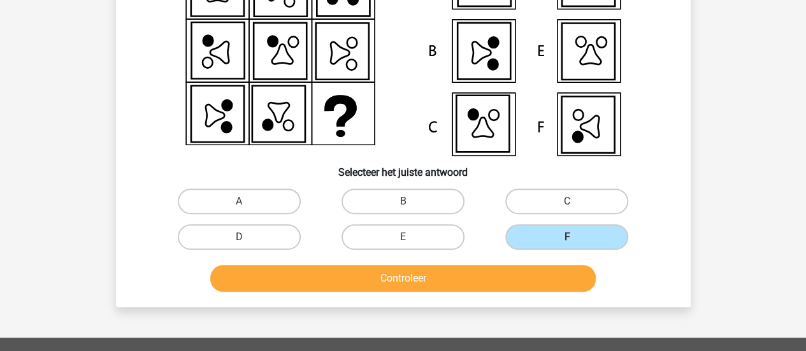
scroll to position [153, 0]
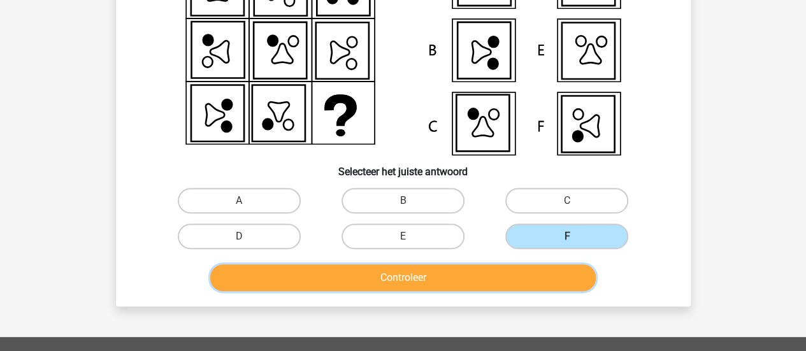
click at [516, 276] on button "Controleer" at bounding box center [402, 277] width 385 height 27
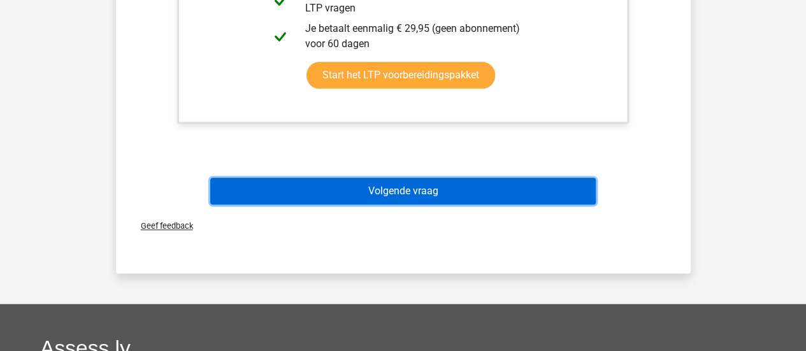
click at [461, 193] on button "Volgende vraag" at bounding box center [402, 191] width 385 height 27
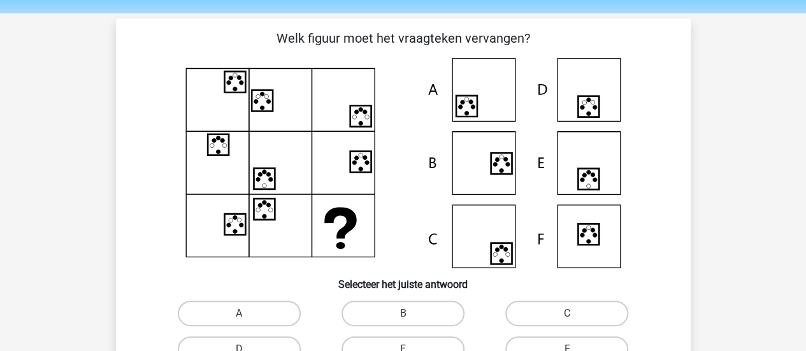
scroll to position [39, 0]
click at [358, 310] on label "B" at bounding box center [402, 313] width 123 height 25
click at [403, 314] on input "B" at bounding box center [407, 318] width 8 height 8
radio input "true"
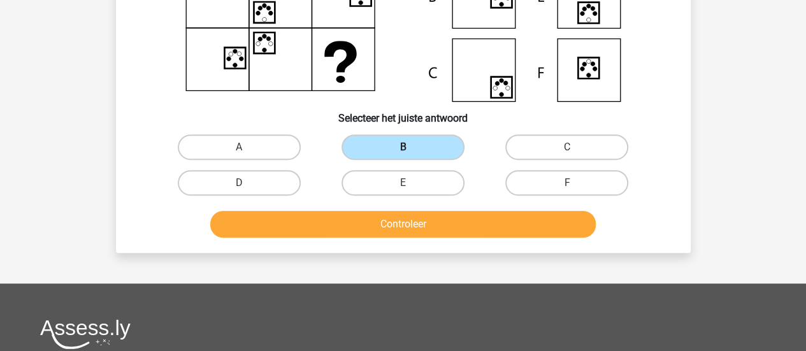
scroll to position [208, 0]
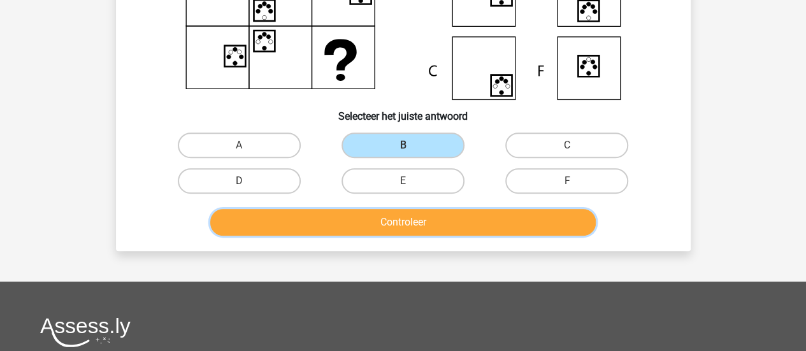
click at [383, 226] on button "Controleer" at bounding box center [402, 222] width 385 height 27
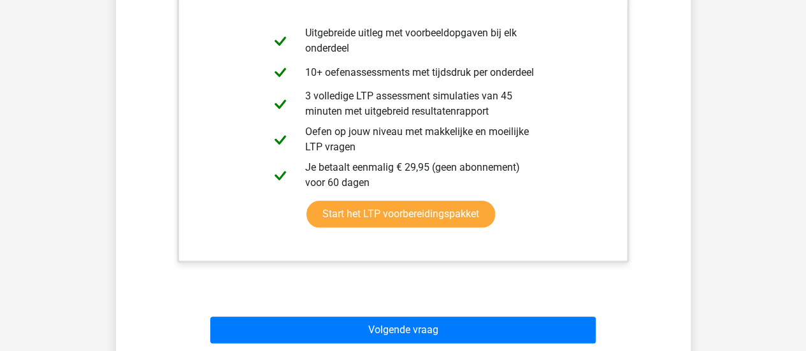
scroll to position [512, 0]
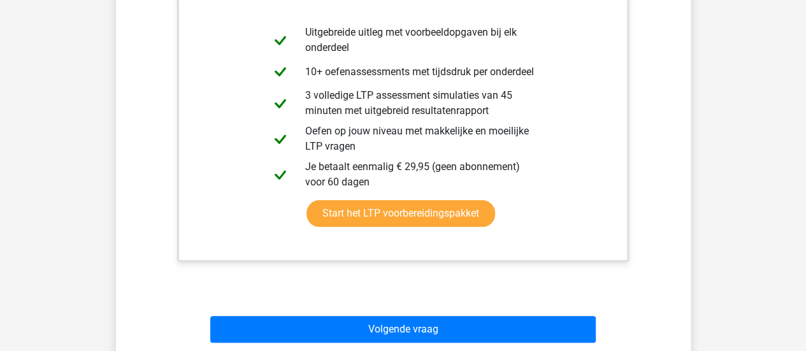
click at [402, 313] on div "Volgende vraag" at bounding box center [403, 327] width 534 height 42
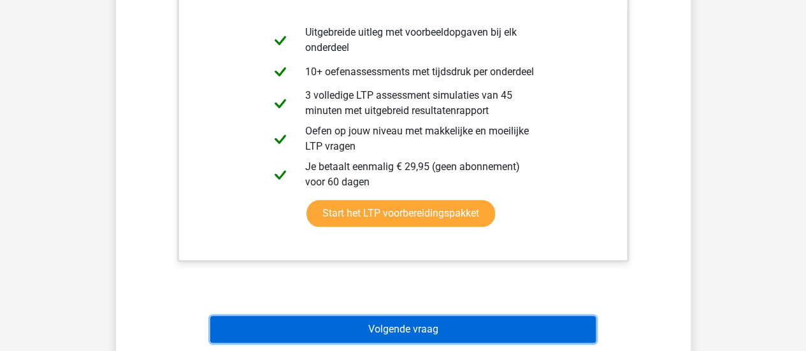
click at [402, 320] on button "Volgende vraag" at bounding box center [402, 329] width 385 height 27
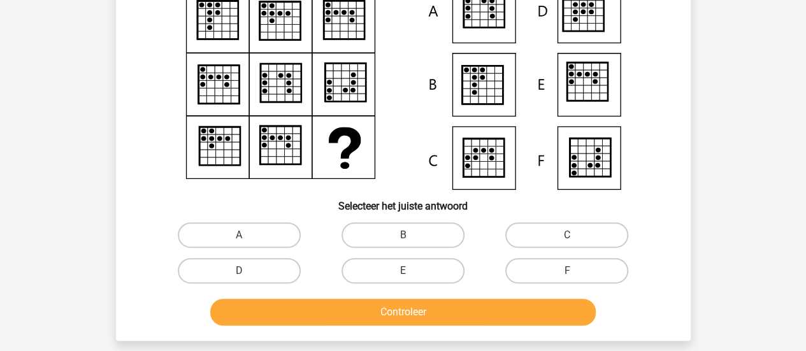
scroll to position [120, 0]
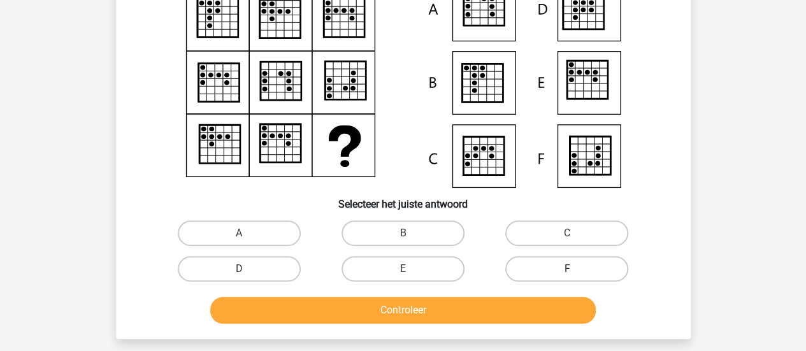
click at [570, 267] on label "F" at bounding box center [566, 268] width 123 height 25
click at [570, 269] on input "F" at bounding box center [571, 273] width 8 height 8
radio input "true"
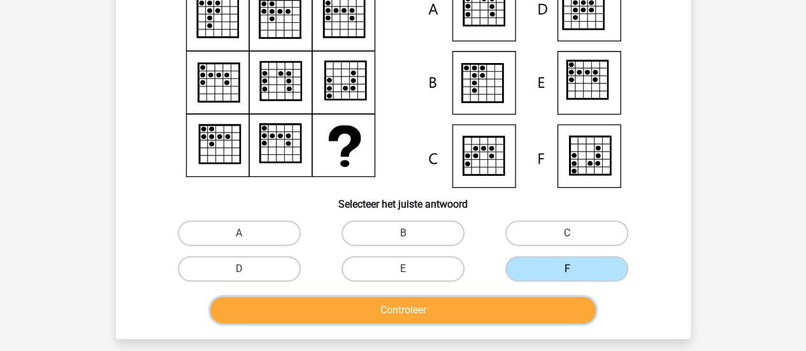
click at [524, 308] on button "Controleer" at bounding box center [402, 310] width 385 height 27
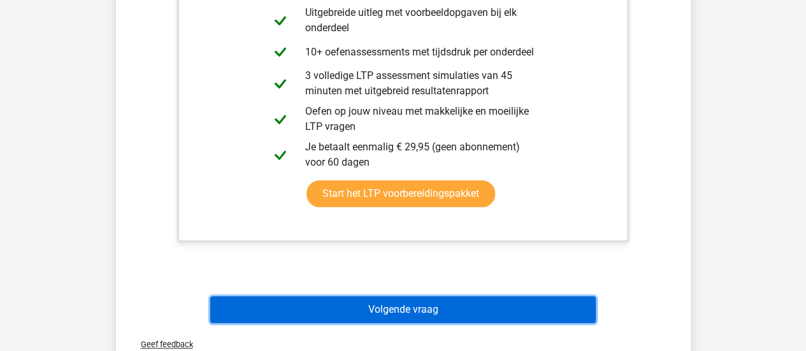
click at [497, 308] on button "Volgende vraag" at bounding box center [402, 309] width 385 height 27
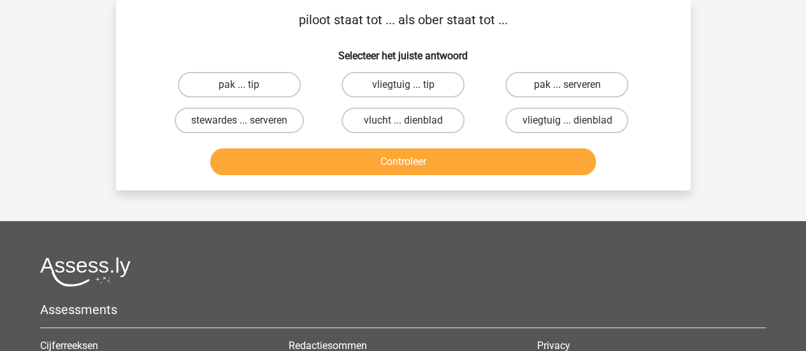
scroll to position [0, 0]
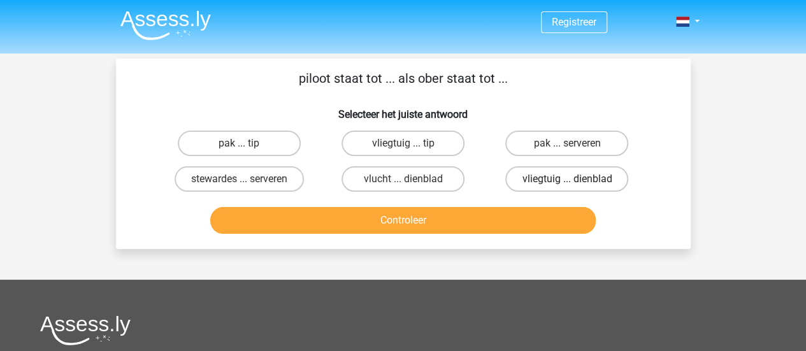
click at [541, 182] on label "vliegtuig ... dienblad" at bounding box center [566, 178] width 123 height 25
click at [567, 182] on input "vliegtuig ... dienblad" at bounding box center [571, 183] width 8 height 8
radio input "true"
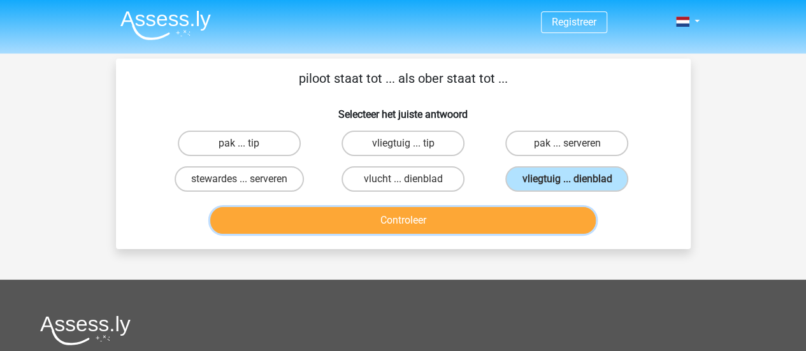
click at [487, 230] on button "Controleer" at bounding box center [402, 220] width 385 height 27
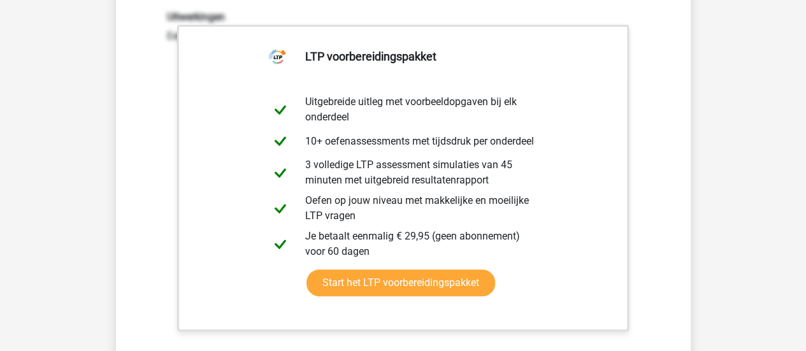
scroll to position [282, 0]
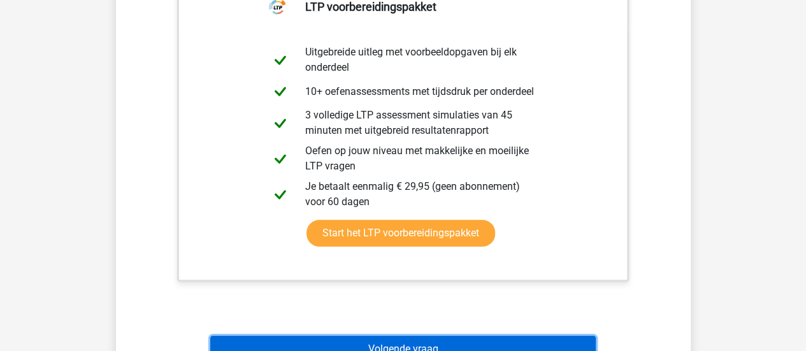
click at [423, 338] on button "Volgende vraag" at bounding box center [402, 349] width 385 height 27
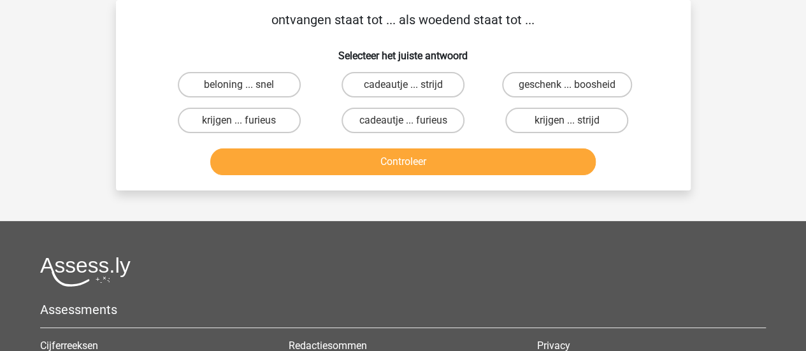
scroll to position [0, 0]
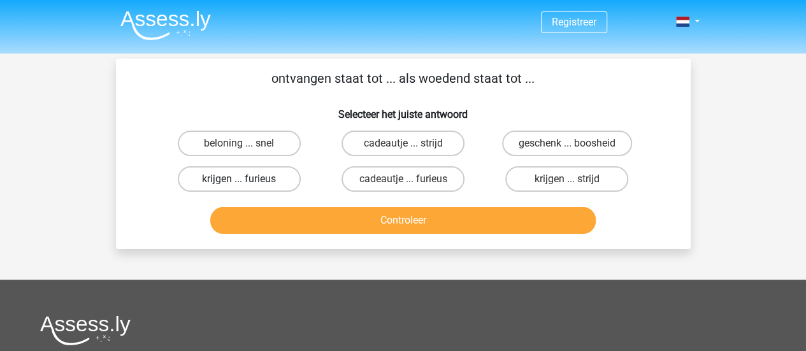
click at [285, 182] on label "krijgen ... furieus" at bounding box center [239, 178] width 123 height 25
click at [247, 182] on input "krijgen ... furieus" at bounding box center [243, 183] width 8 height 8
radio input "true"
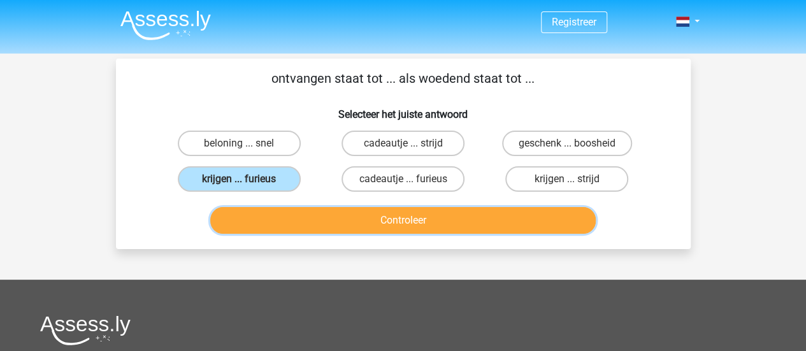
click at [327, 215] on button "Controleer" at bounding box center [402, 220] width 385 height 27
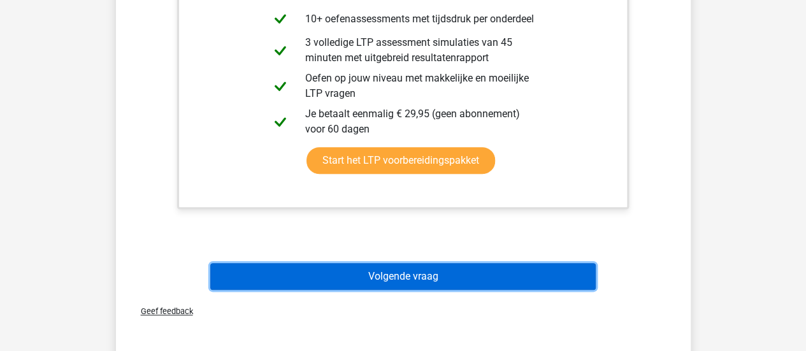
click at [429, 277] on button "Volgende vraag" at bounding box center [402, 276] width 385 height 27
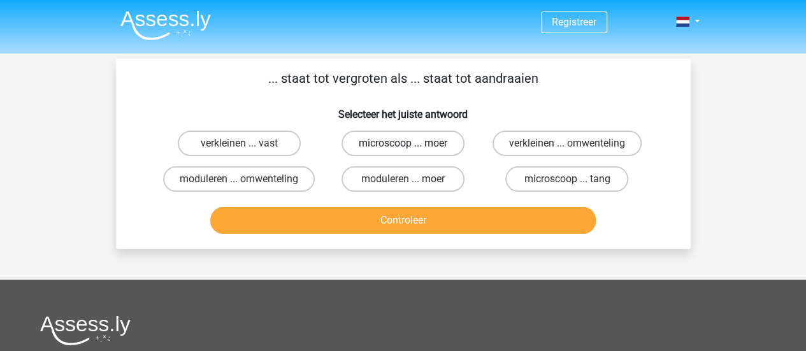
click at [369, 137] on label "microscoop ... moer" at bounding box center [402, 143] width 123 height 25
click at [403, 143] on input "microscoop ... moer" at bounding box center [407, 147] width 8 height 8
radio input "true"
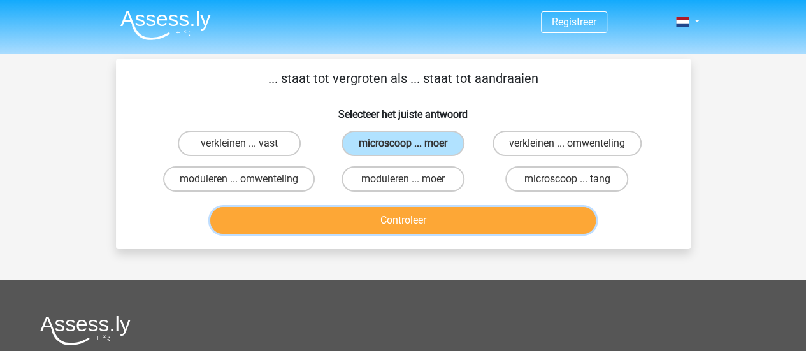
click at [347, 218] on button "Controleer" at bounding box center [402, 220] width 385 height 27
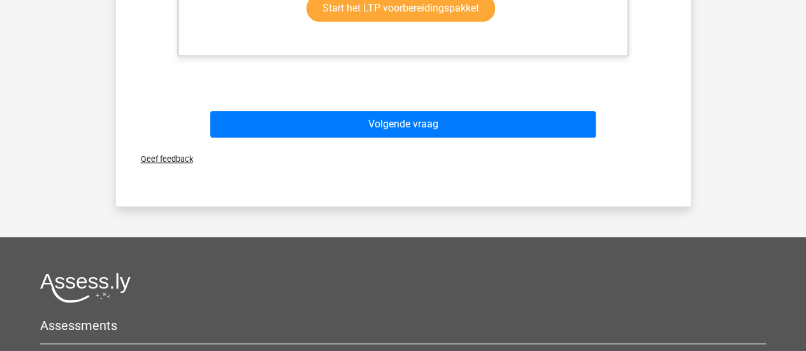
scroll to position [538, 0]
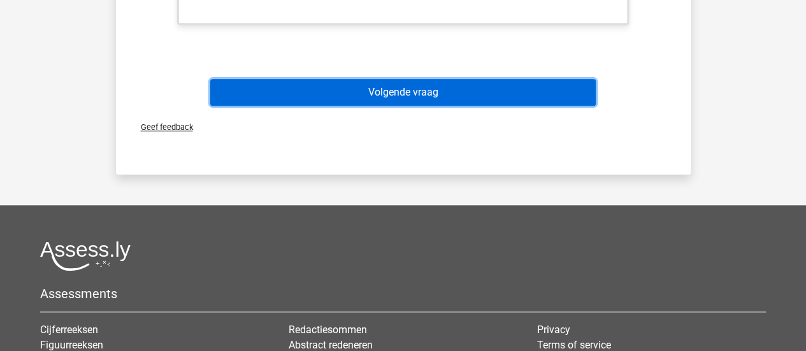
click at [401, 85] on button "Volgende vraag" at bounding box center [402, 92] width 385 height 27
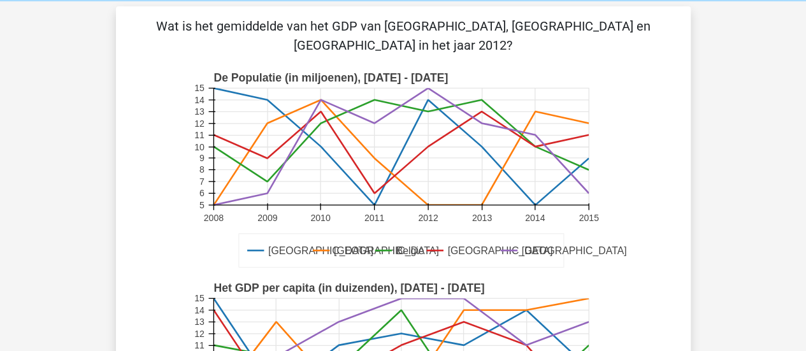
scroll to position [47, 0]
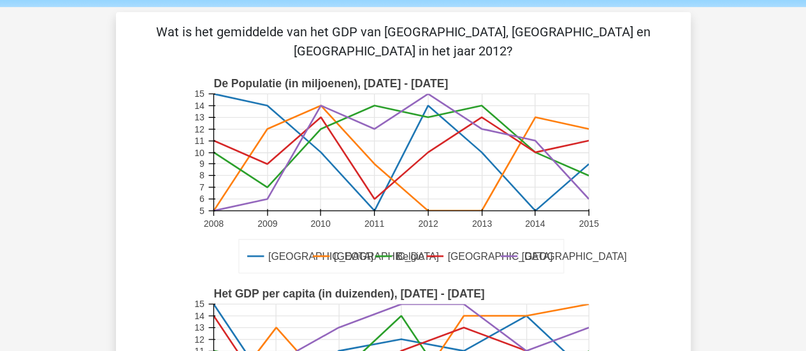
drag, startPoint x: 558, startPoint y: 125, endPoint x: 315, endPoint y: 31, distance: 261.0
click at [315, 31] on p "Wat is het gemiddelde van het GDP van [GEOGRAPHIC_DATA], [GEOGRAPHIC_DATA] en […" at bounding box center [403, 41] width 534 height 38
